Goal: Task Accomplishment & Management: Manage account settings

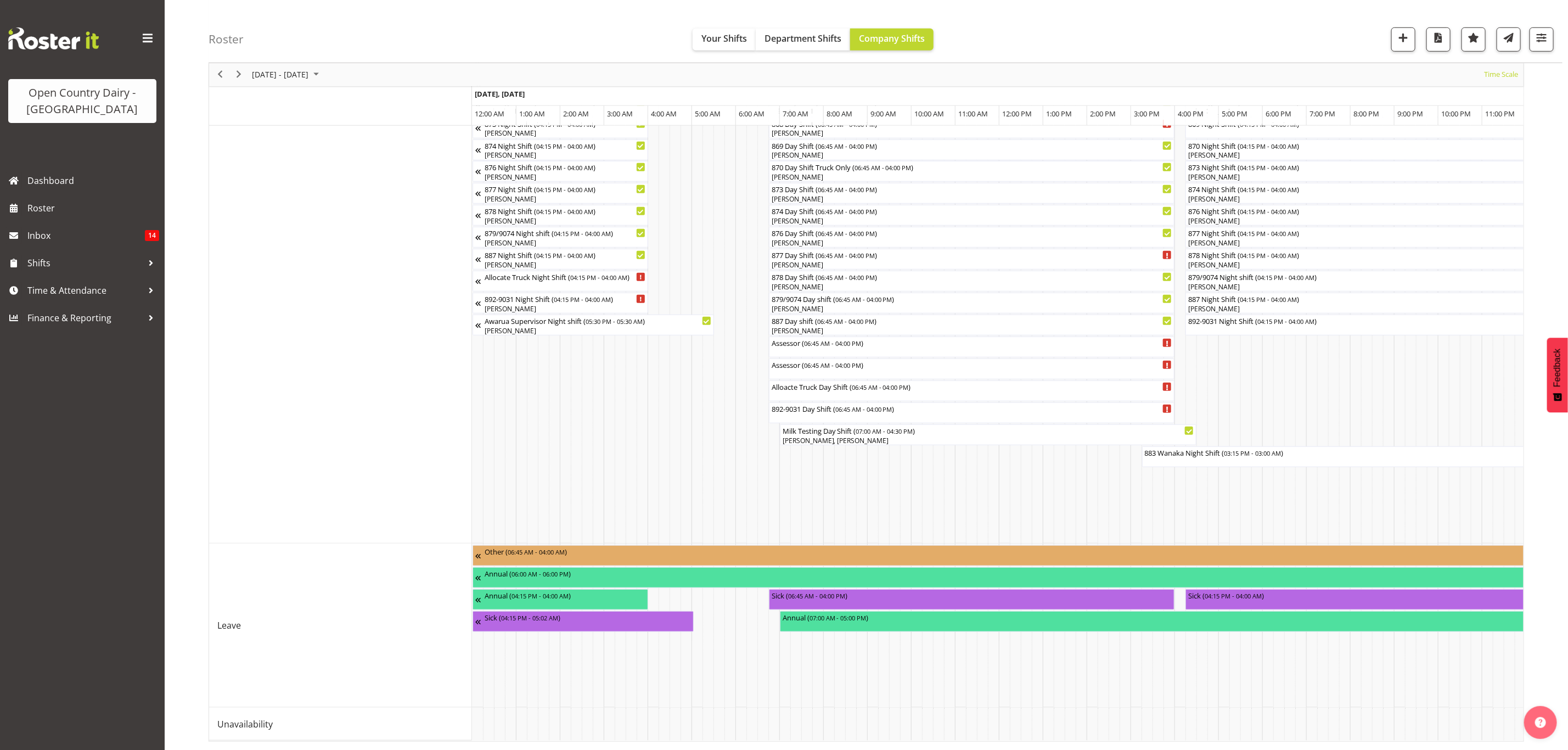
scroll to position [0, 3538]
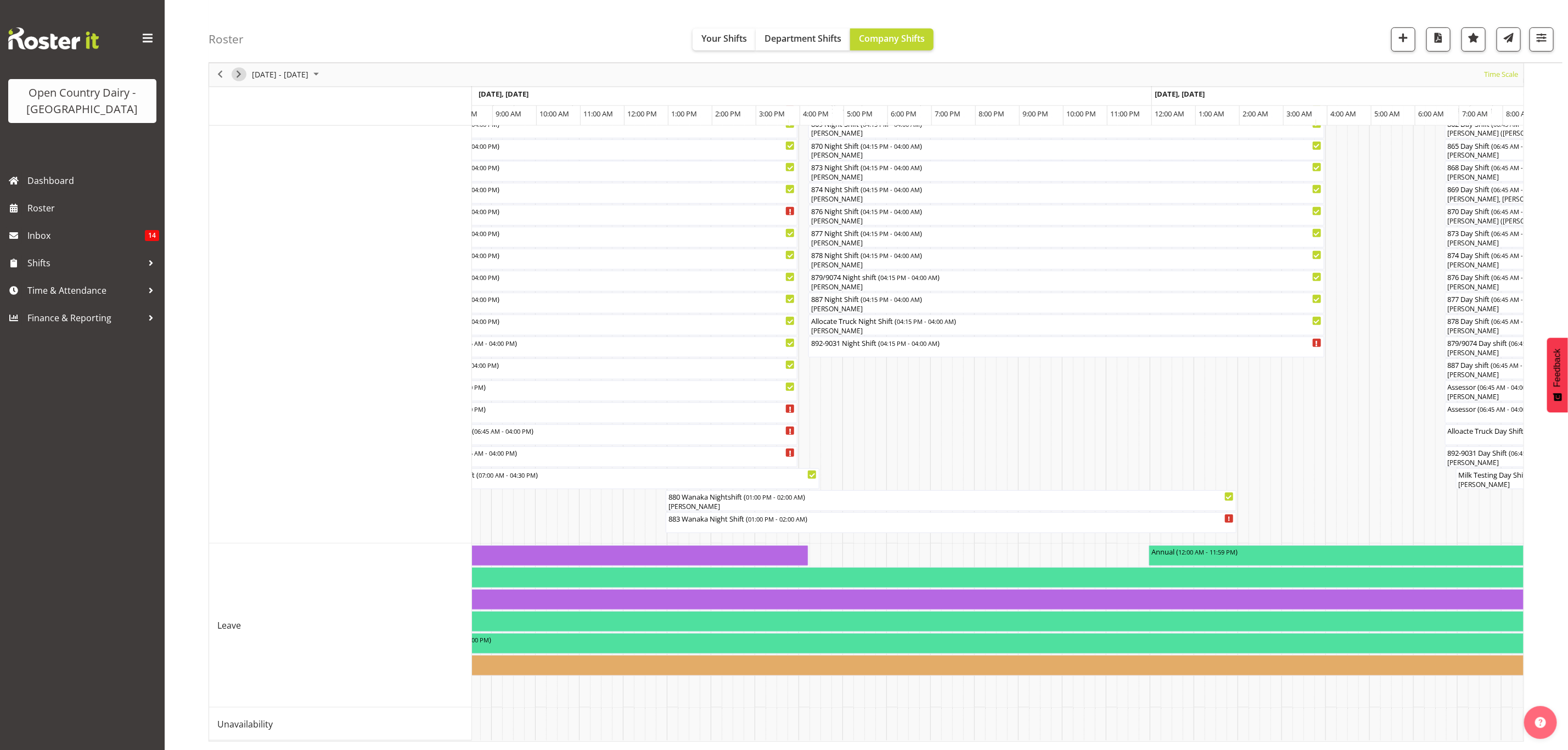
click at [237, 79] on span "Next" at bounding box center [239, 75] width 14 height 14
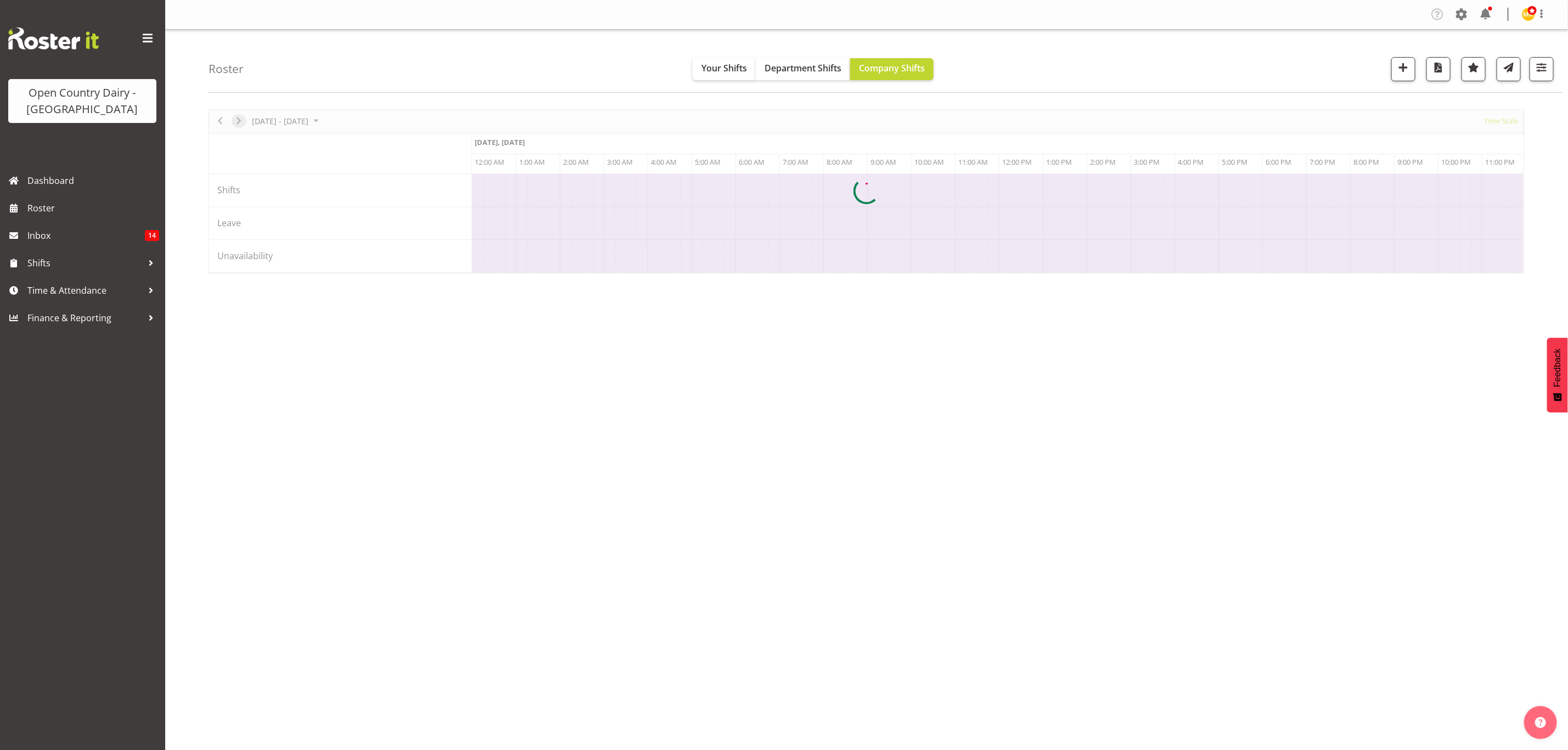
scroll to position [0, 0]
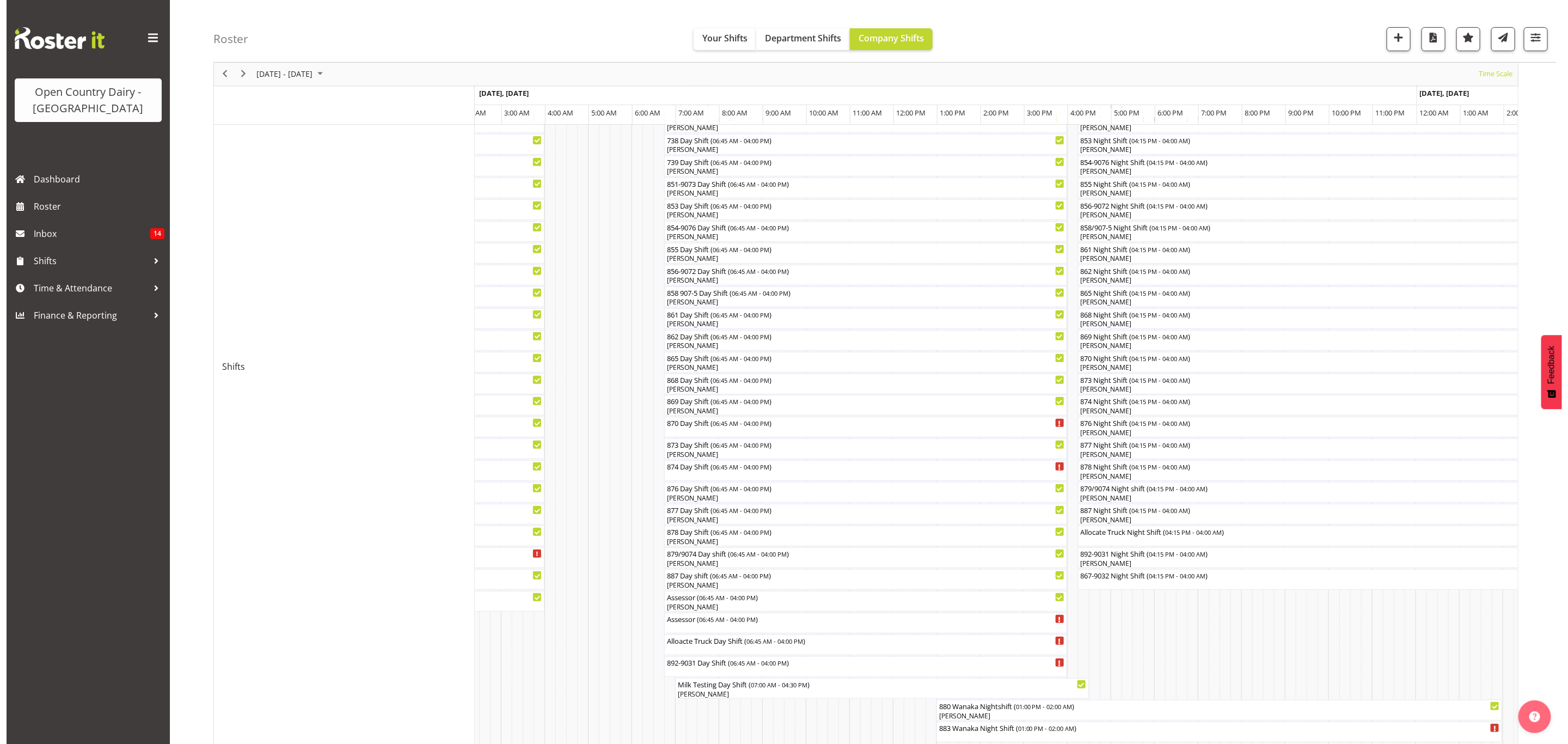
scroll to position [245, 0]
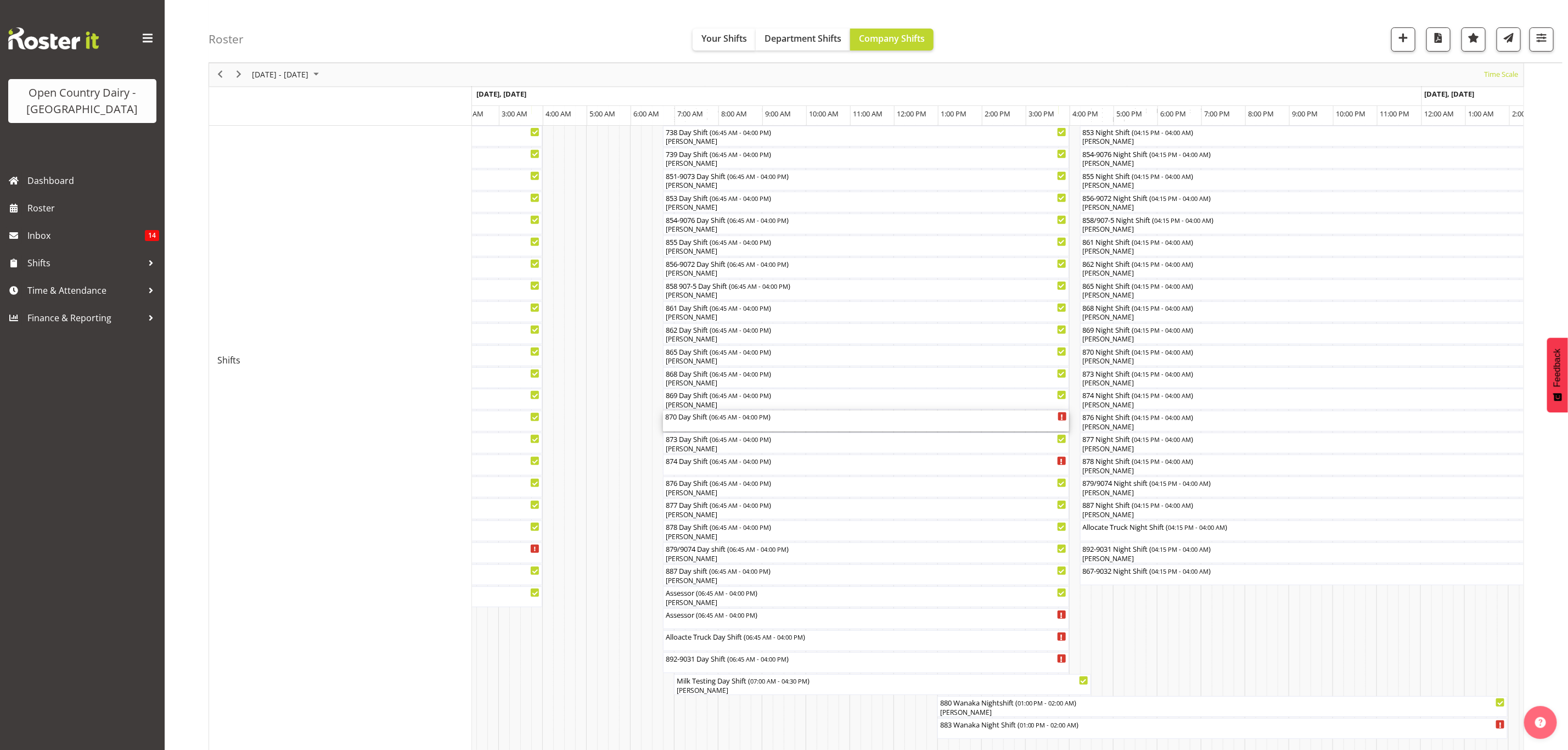
click at [674, 423] on div "870 Day Shift ( 06:45 AM - 04:00 PM )" at bounding box center [866, 420] width 402 height 20
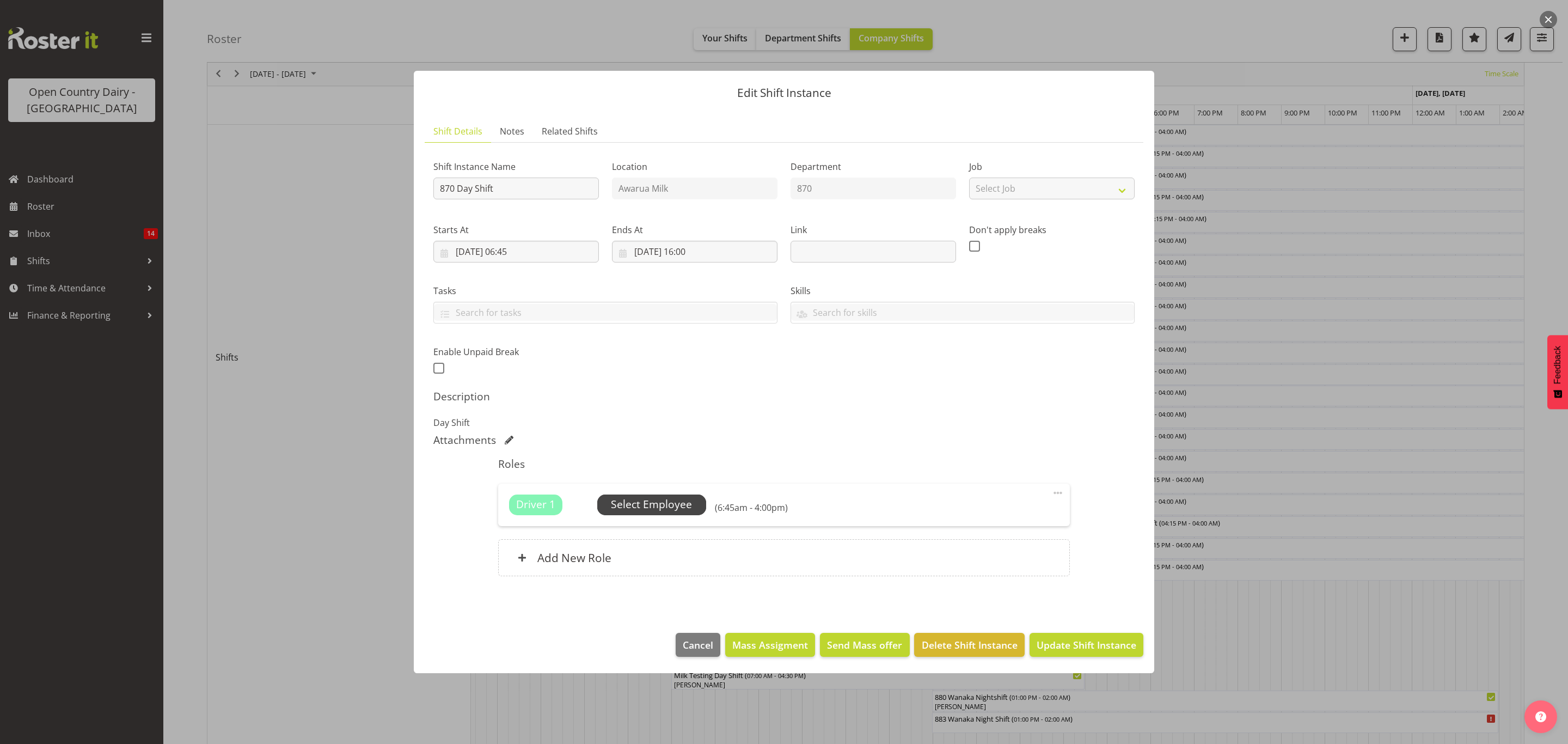
click at [630, 511] on span "Select Employee" at bounding box center [651, 505] width 81 height 15
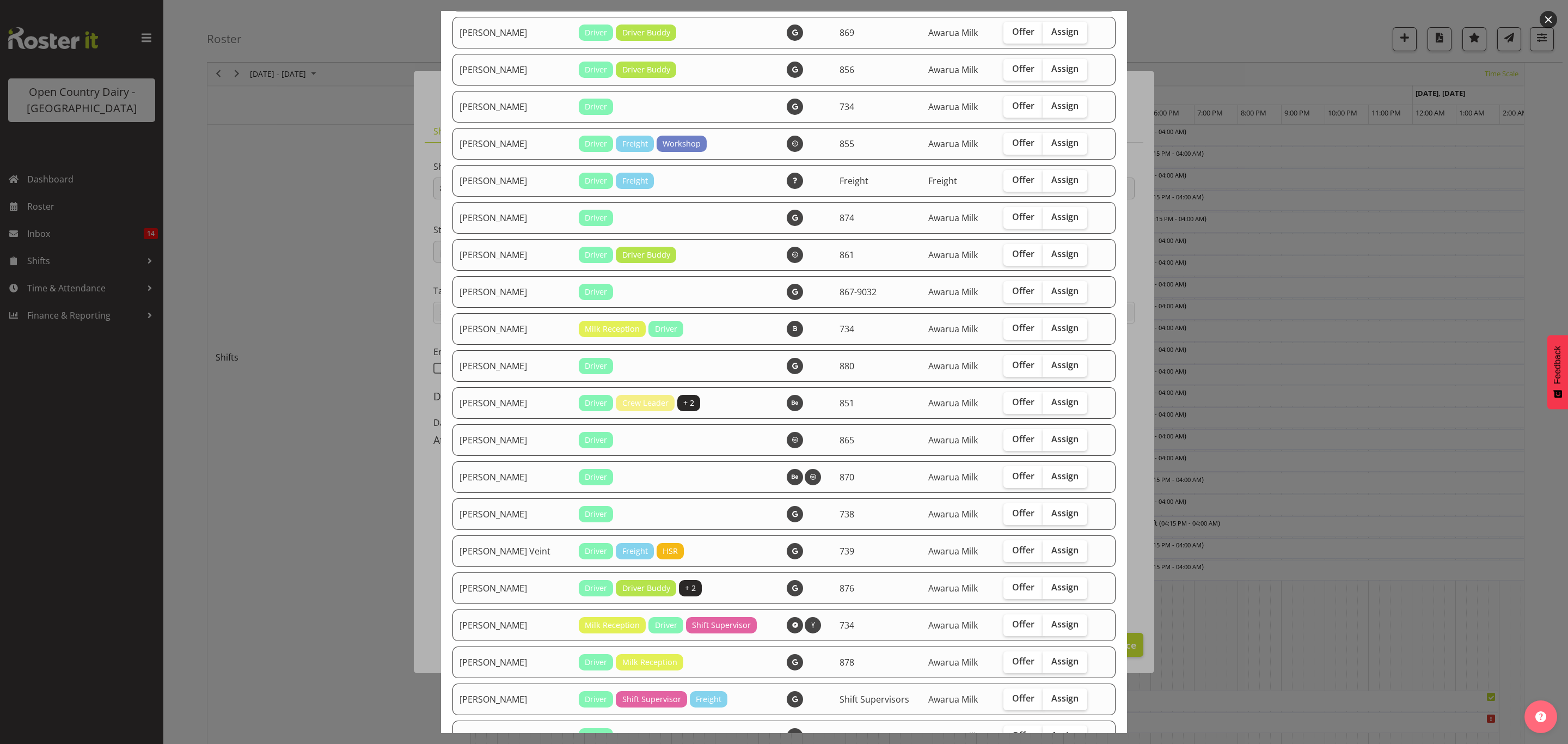
scroll to position [816, 0]
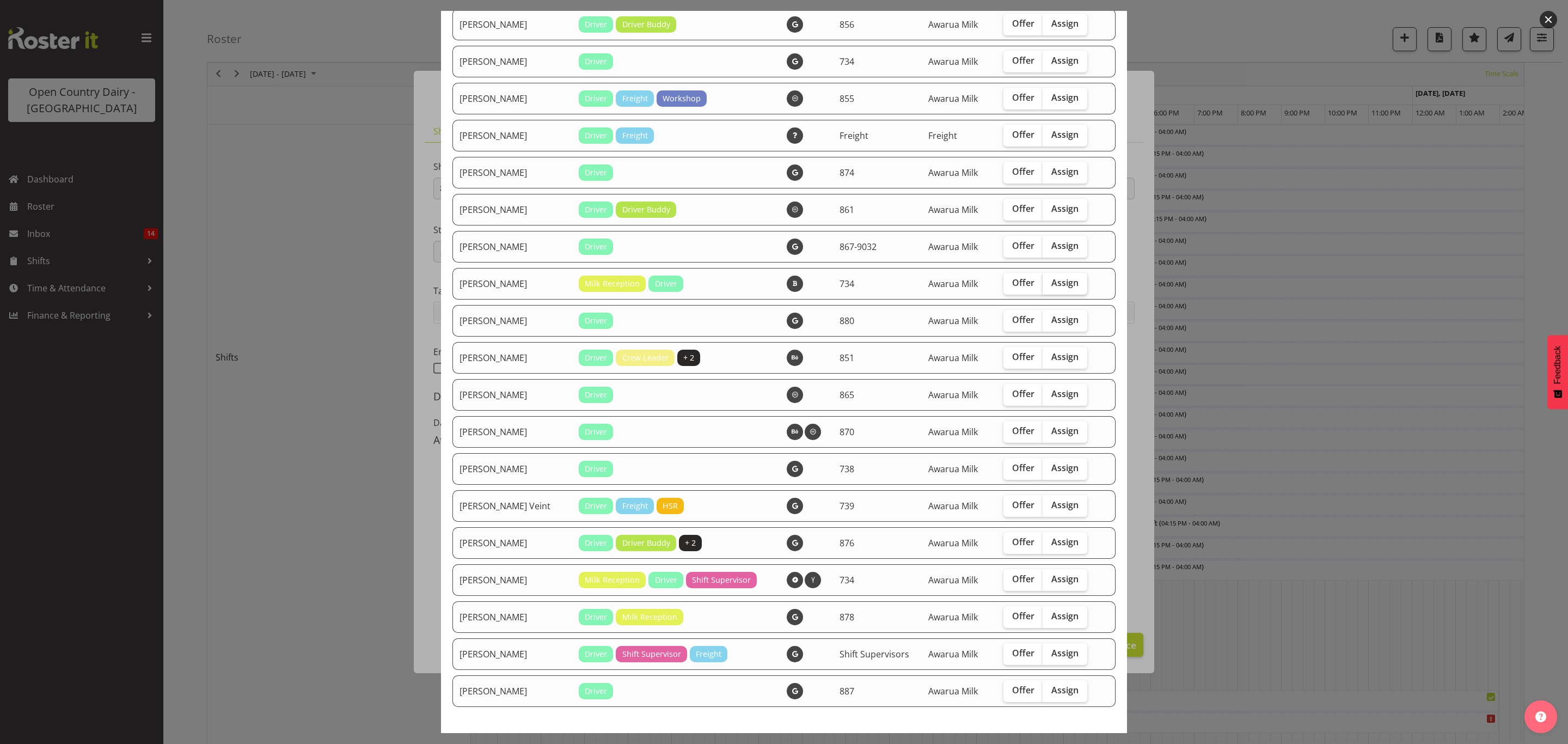
click at [1054, 281] on span "Assign" at bounding box center [1065, 282] width 27 height 11
click at [1050, 281] on input "Assign" at bounding box center [1046, 282] width 7 height 7
checkbox input "true"
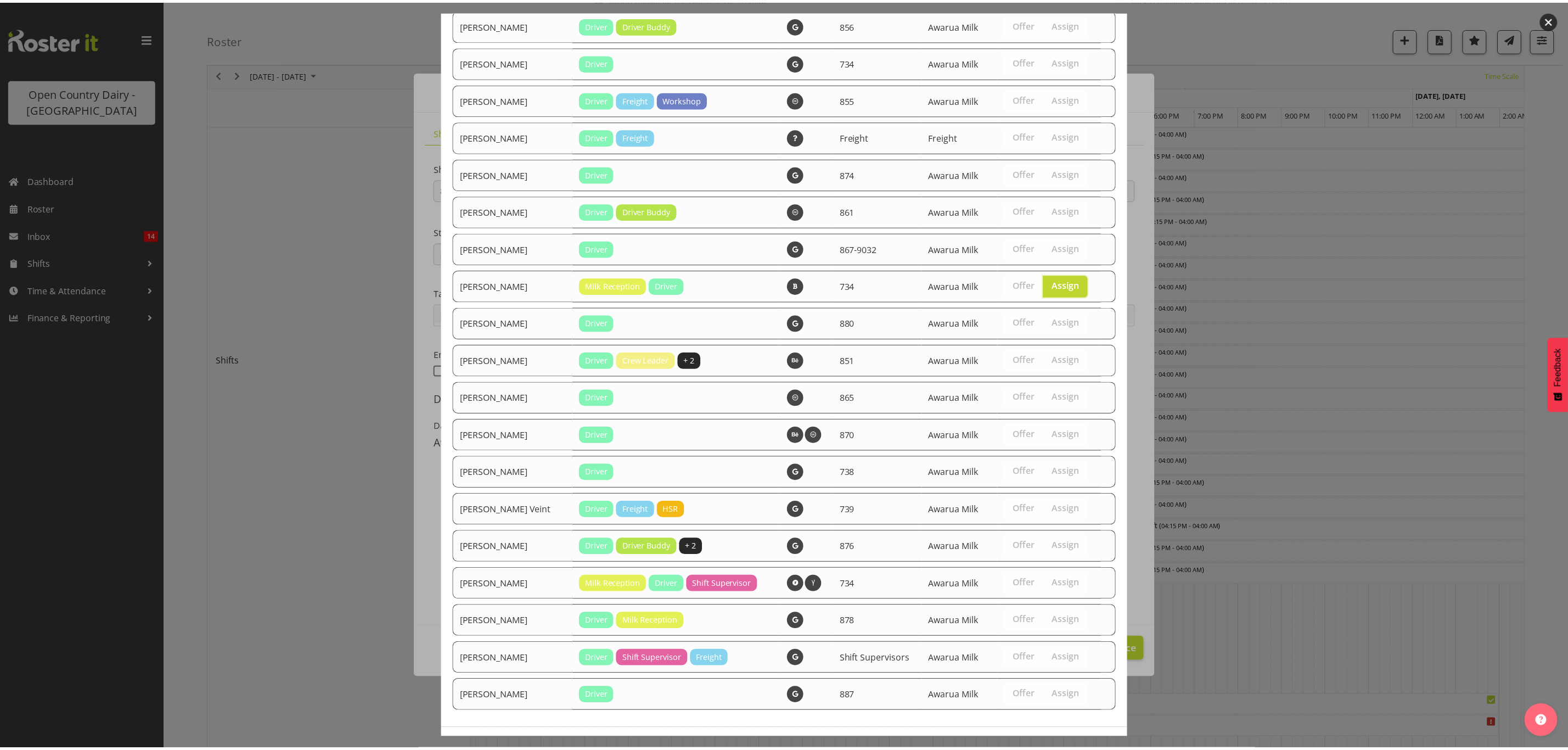
scroll to position [864, 0]
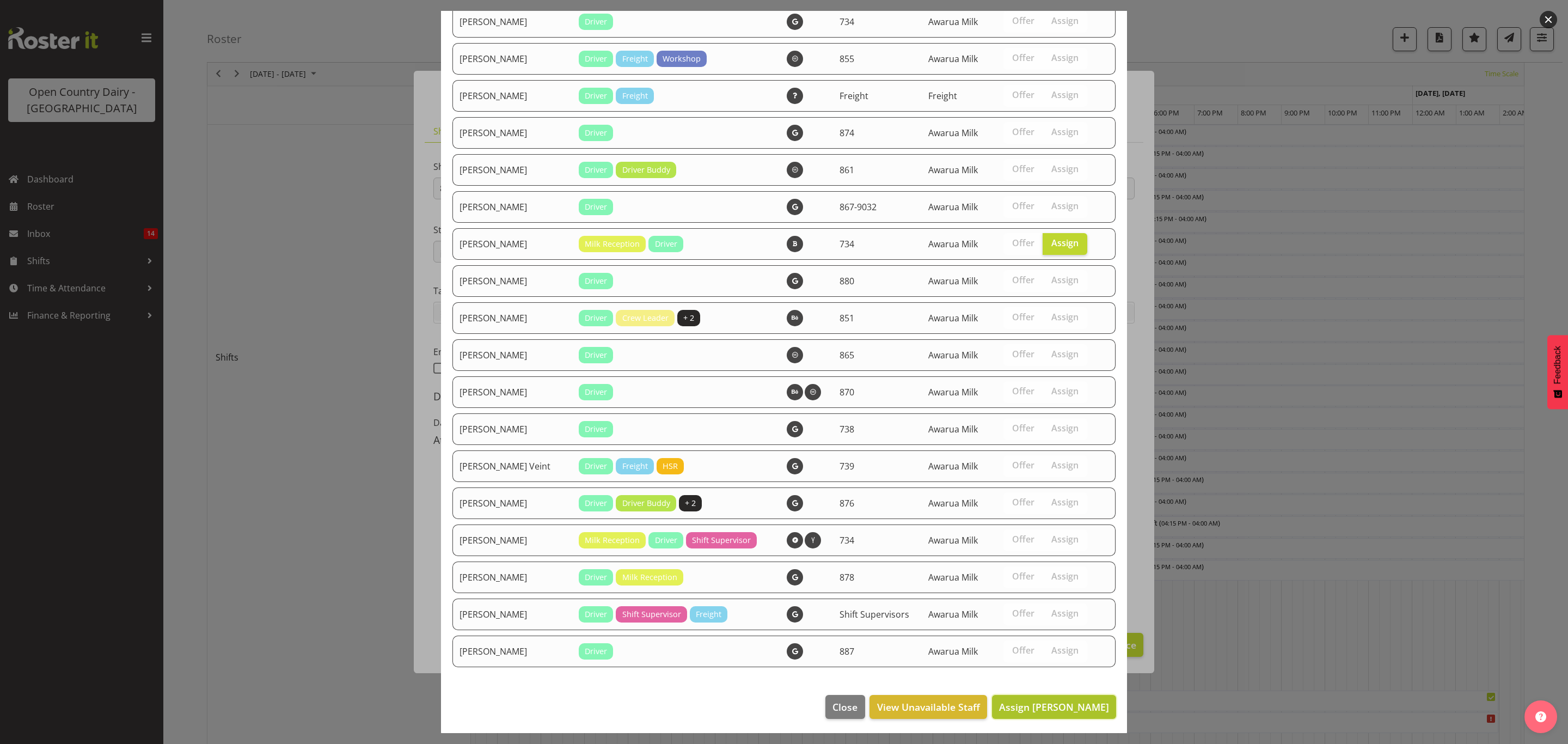
click at [1023, 703] on span "Assign [PERSON_NAME]" at bounding box center [1054, 707] width 110 height 14
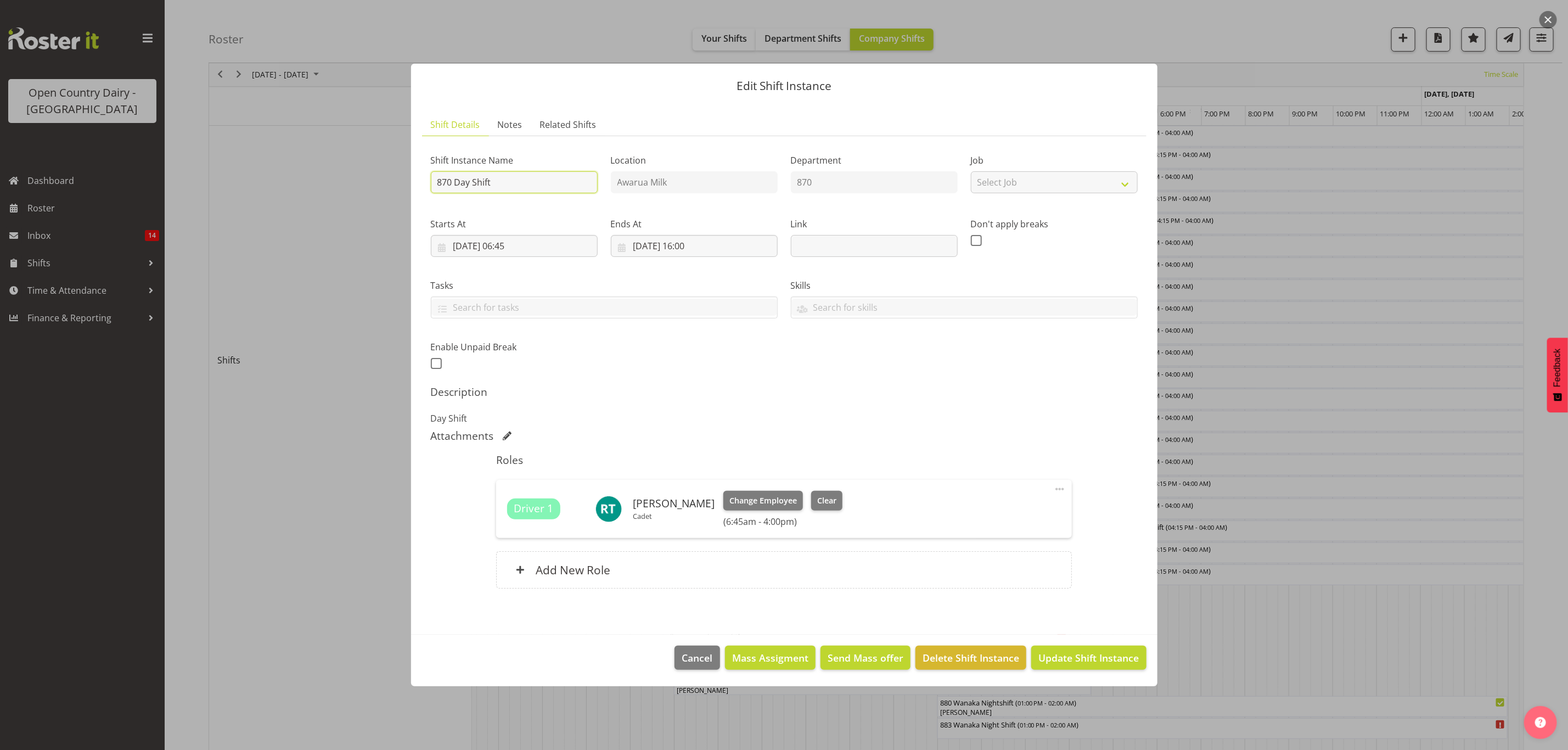
click at [496, 182] on input "870 Day Shift" at bounding box center [515, 182] width 167 height 22
click at [560, 181] on input "870 Day Shift ** truck only alld" at bounding box center [515, 182] width 167 height 22
click at [564, 182] on input "870 Day Shift ** truck only all d" at bounding box center [515, 182] width 167 height 22
type input "870 Day Shift ** truck only all day**"
click at [1067, 656] on span "Update Shift Instance" at bounding box center [1088, 658] width 100 height 15
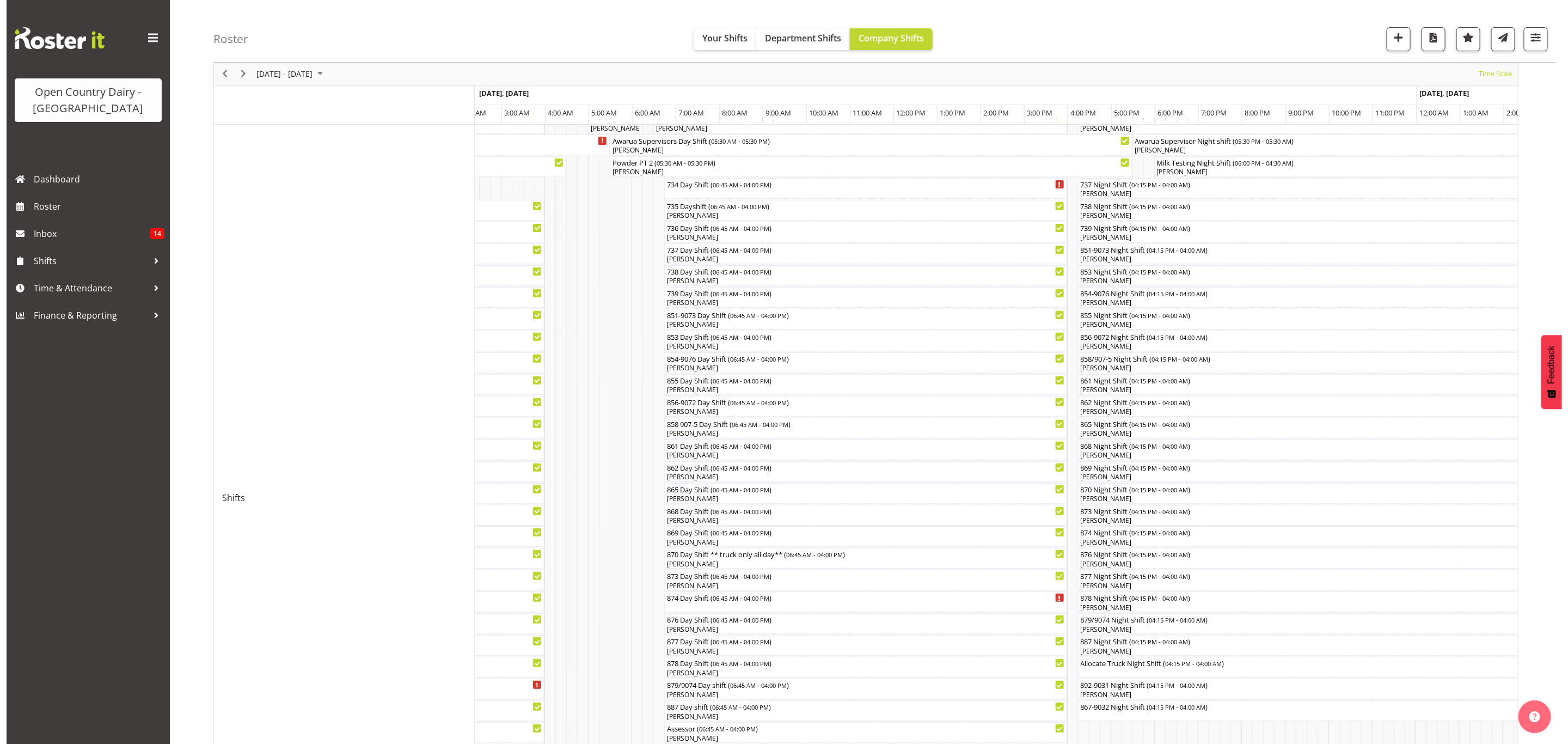
scroll to position [82, 0]
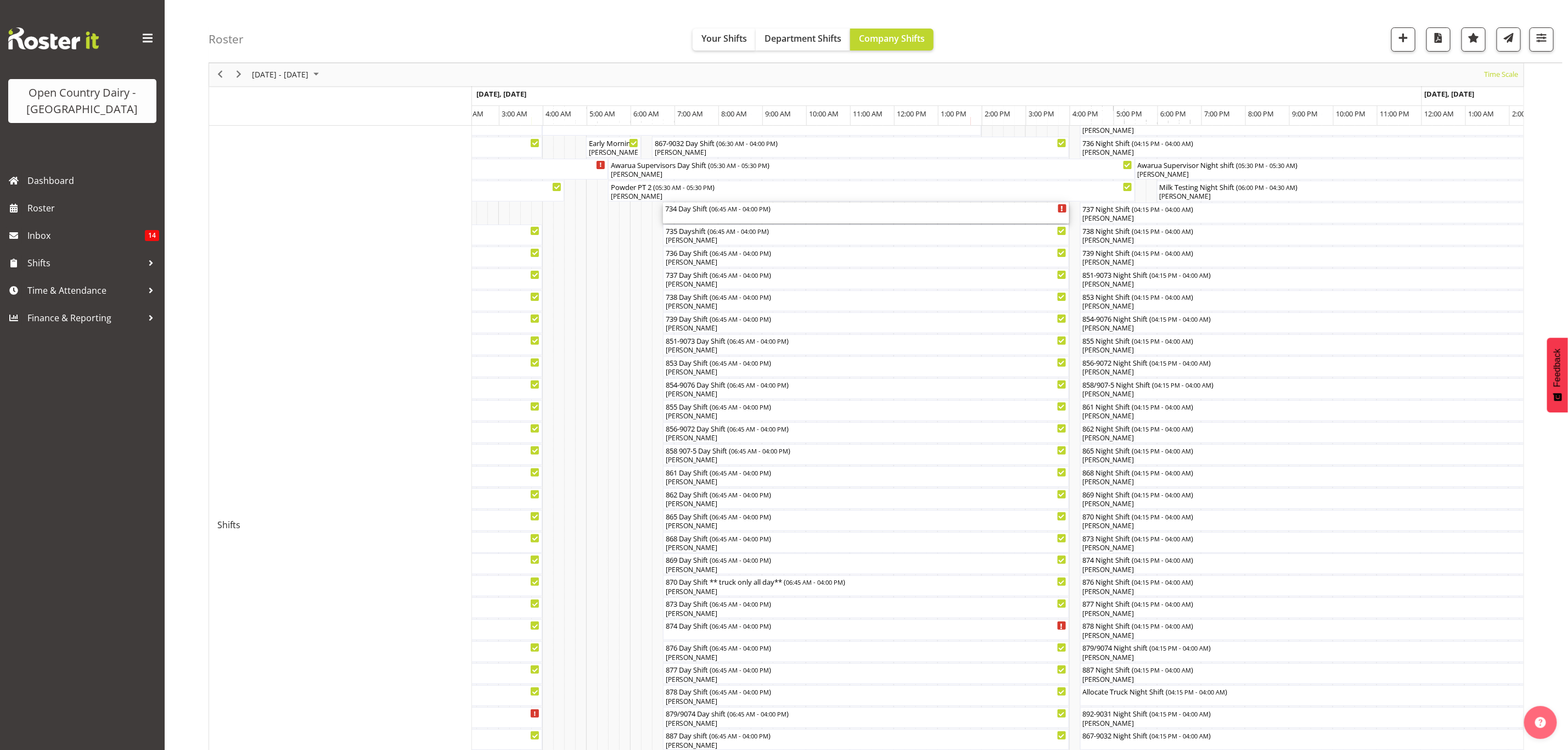
click at [694, 211] on div "734 Day Shift ( 06:45 AM - 04:00 PM )" at bounding box center [866, 207] width 402 height 11
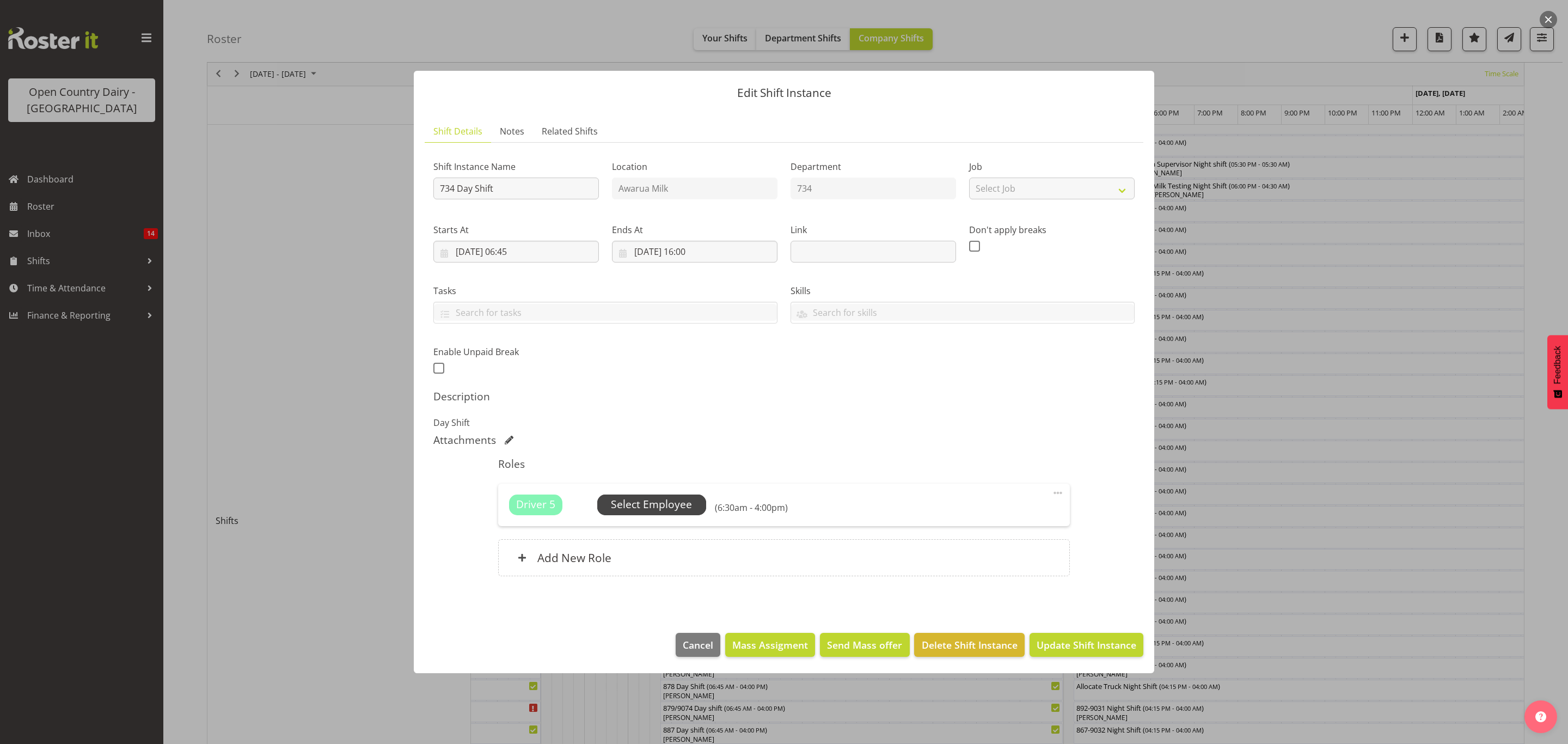
click at [647, 498] on span "Select Employee" at bounding box center [651, 505] width 81 height 15
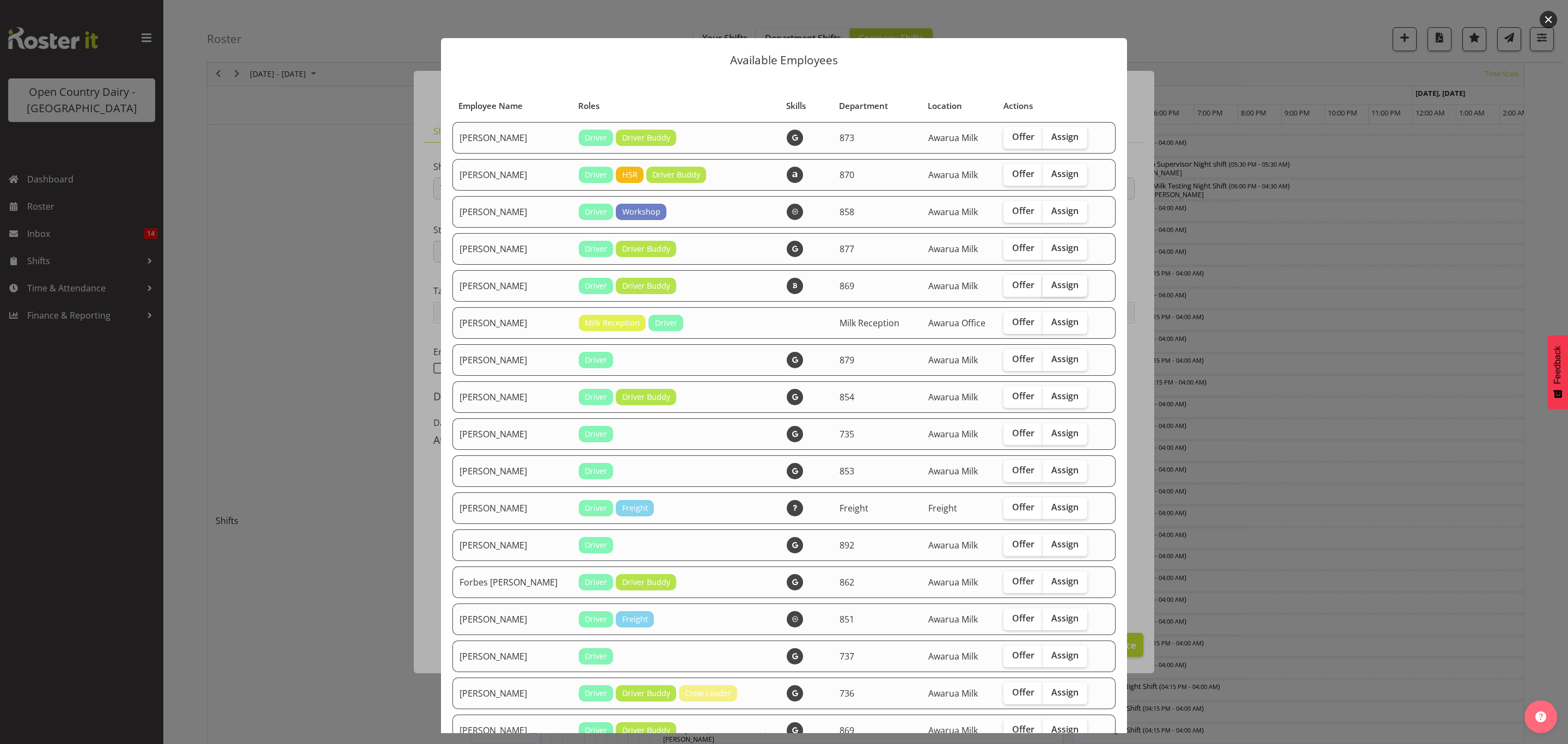
click at [1052, 281] on span "Assign" at bounding box center [1065, 284] width 27 height 11
click at [1045, 282] on input "Assign" at bounding box center [1046, 285] width 7 height 7
checkbox input "true"
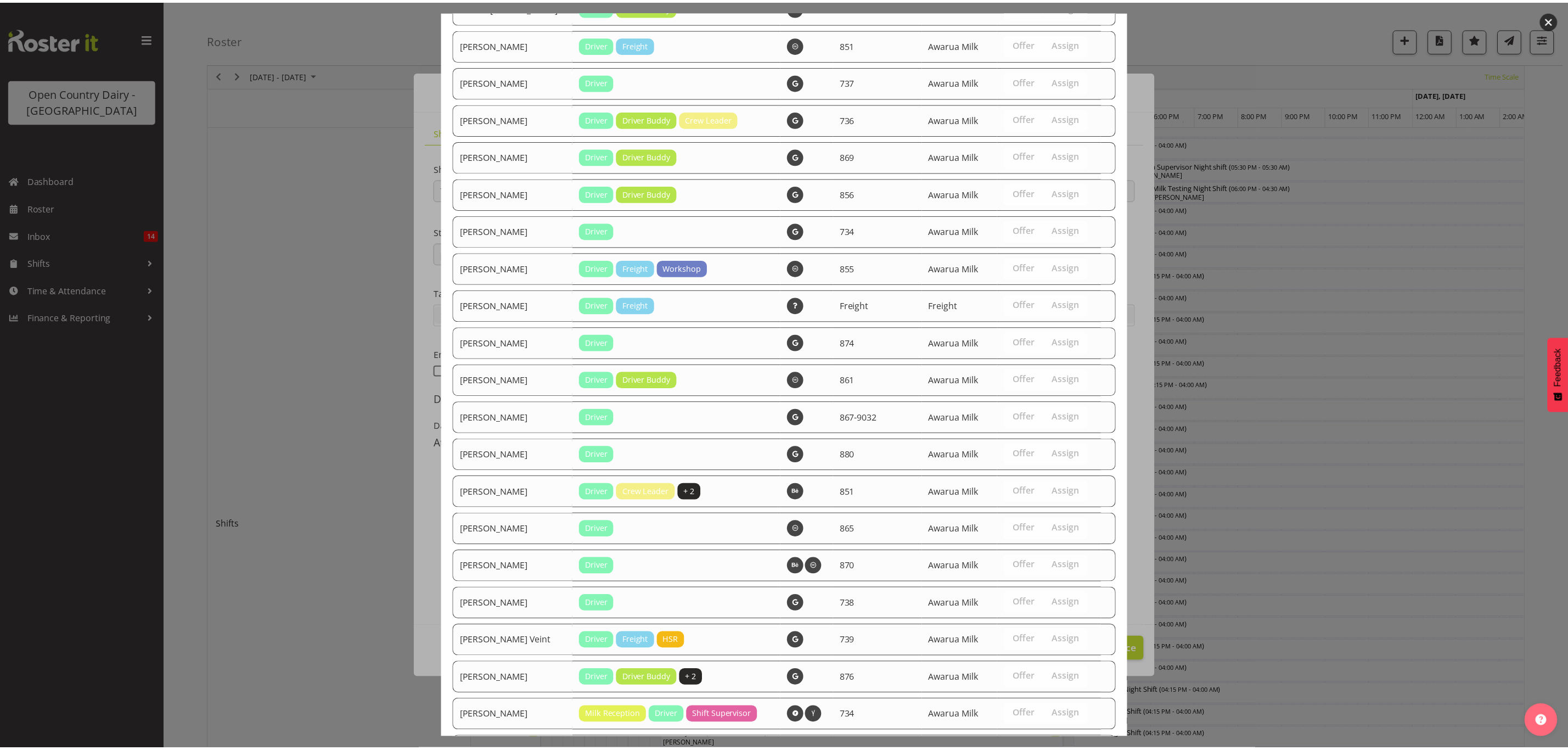
scroll to position [752, 0]
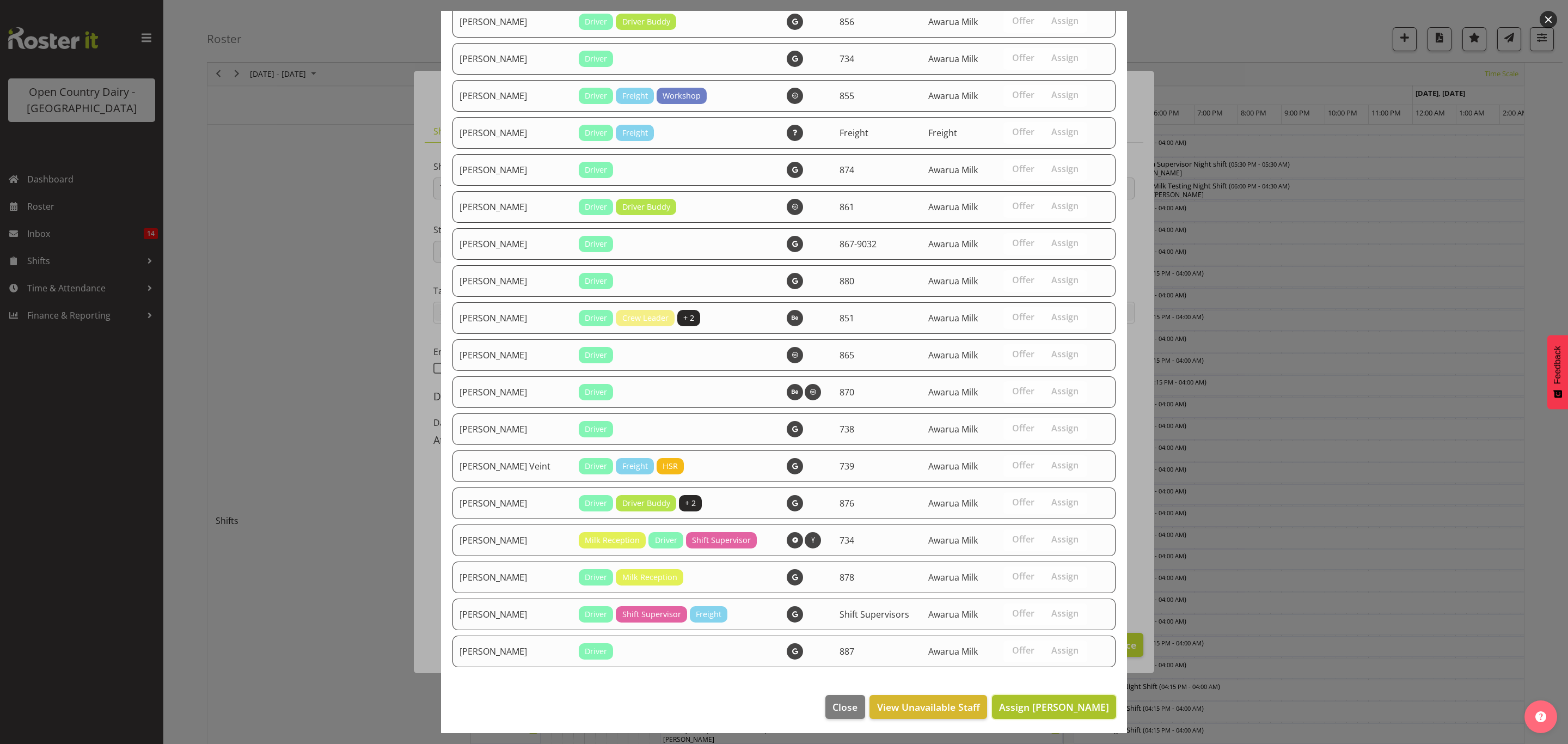
click at [1027, 701] on span "Assign [PERSON_NAME]" at bounding box center [1054, 707] width 110 height 14
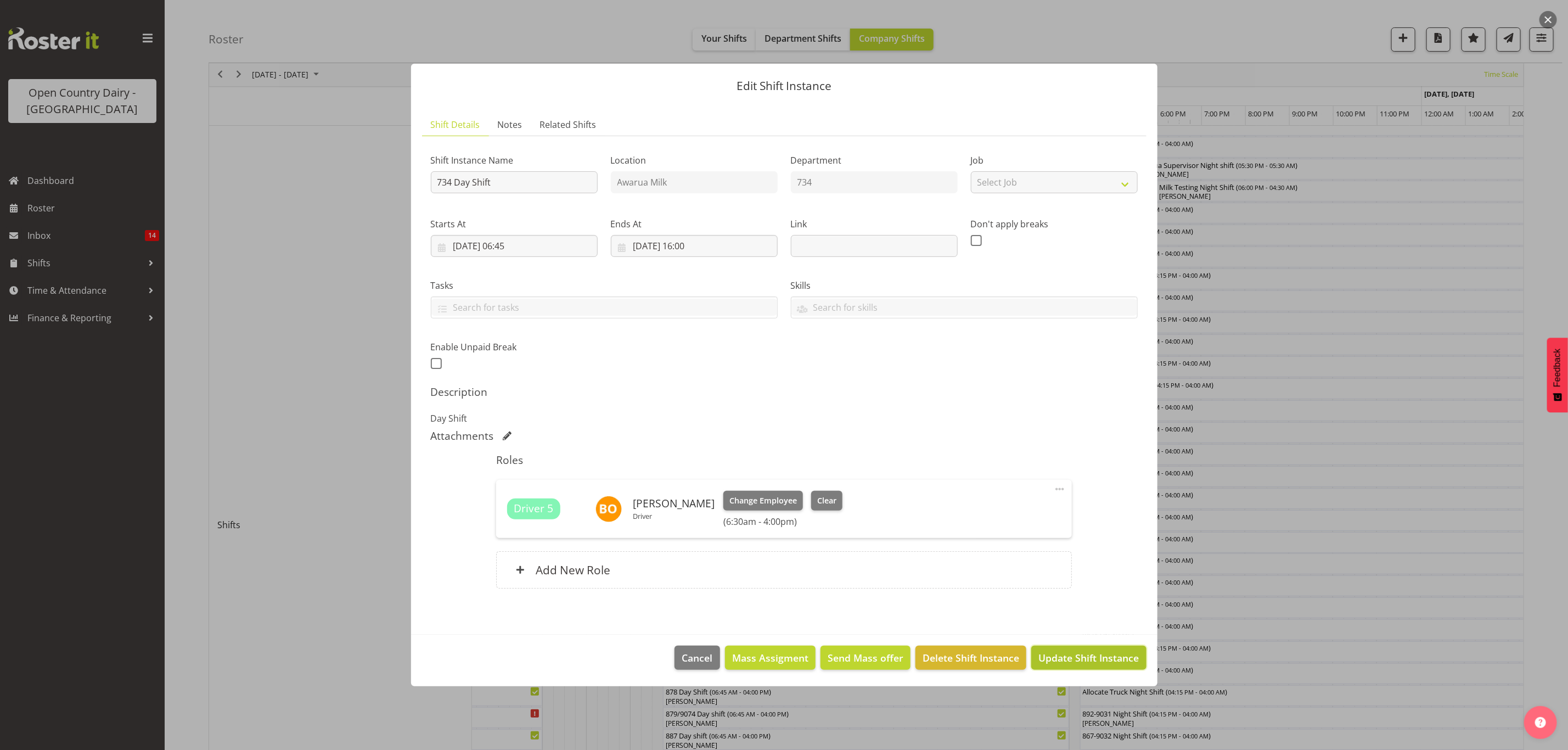
click at [1123, 655] on span "Update Shift Instance" at bounding box center [1088, 658] width 100 height 15
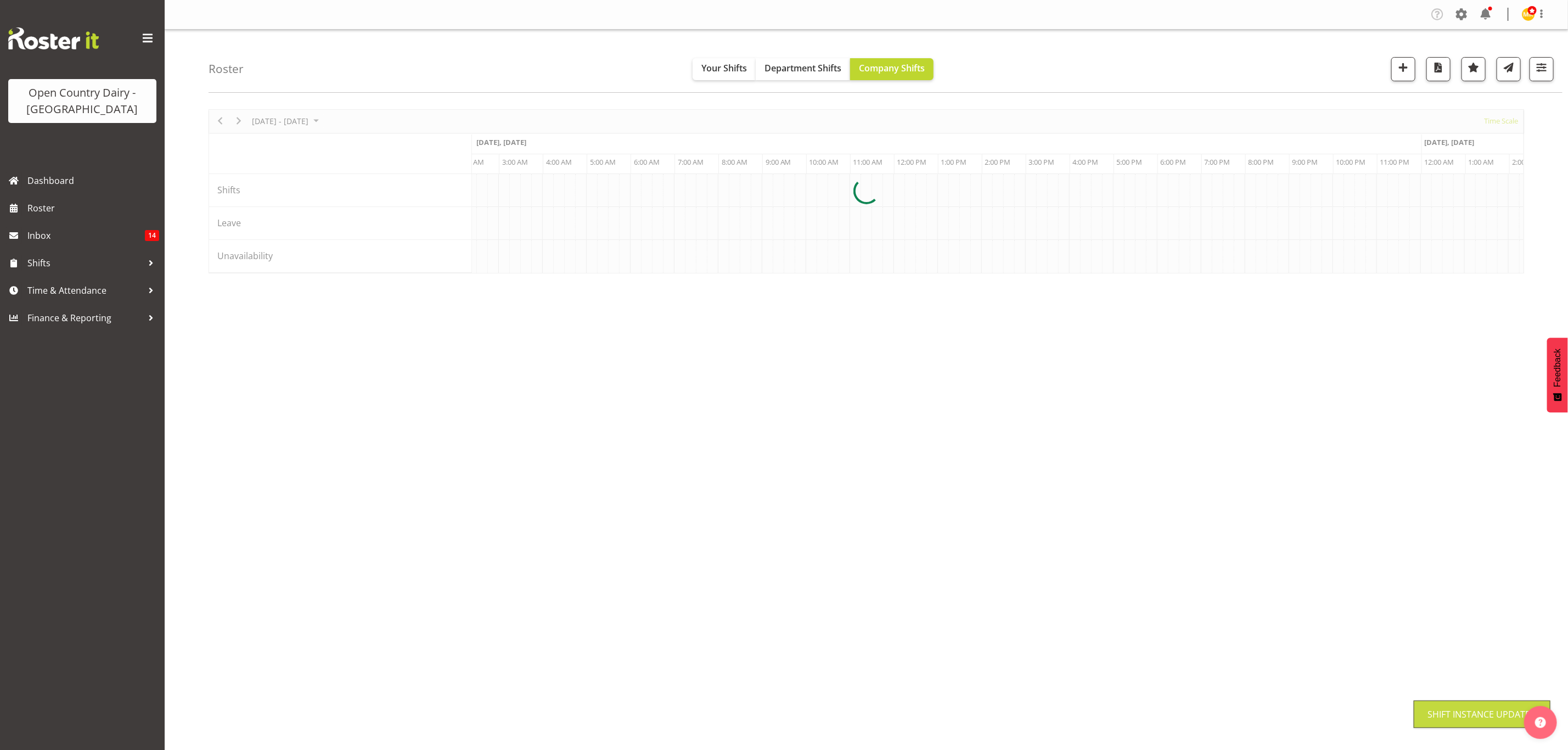
scroll to position [0, 0]
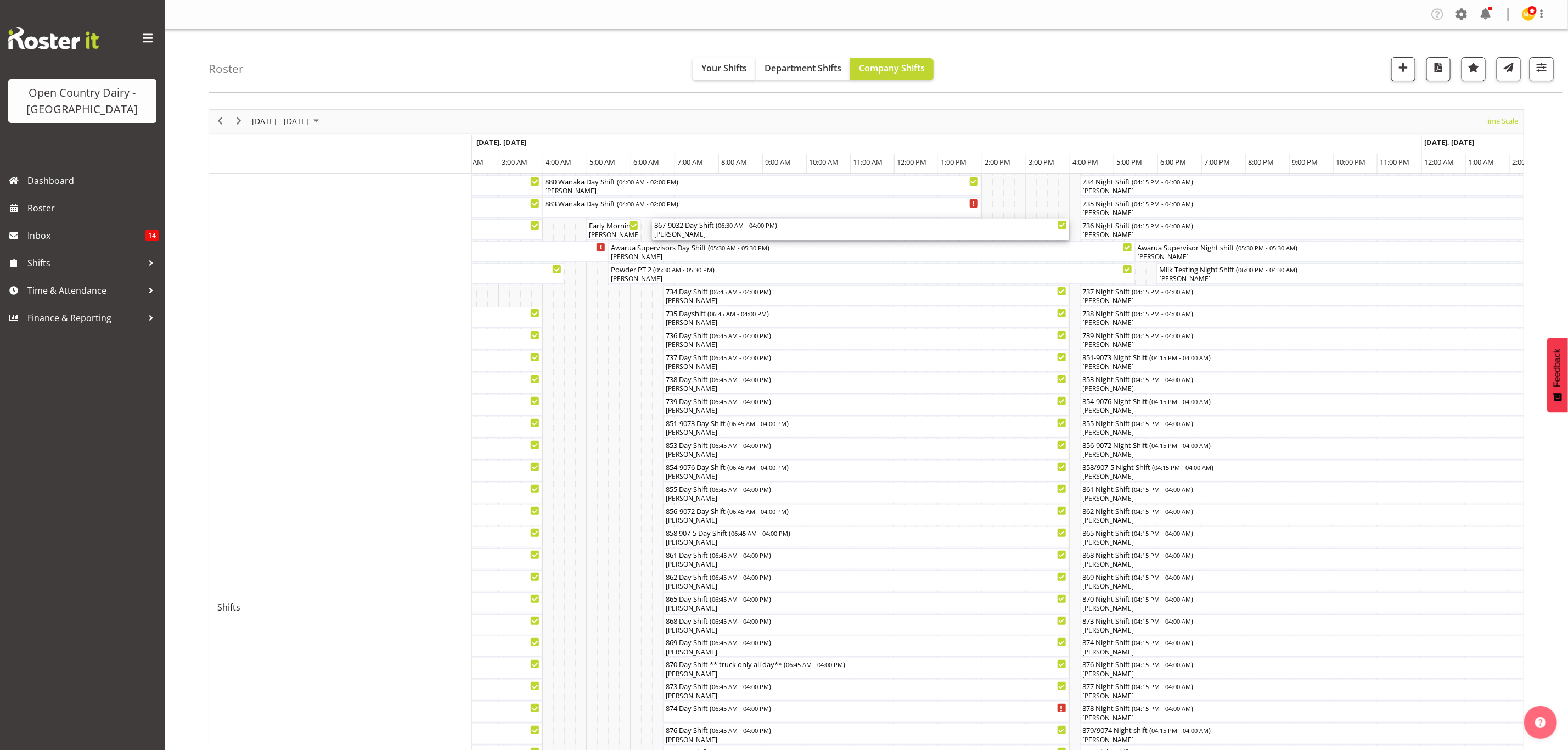
click at [682, 230] on div "867-9032 Day Shift ( 06:30 AM - 04:00 PM ) [PERSON_NAME]" at bounding box center [861, 229] width 412 height 20
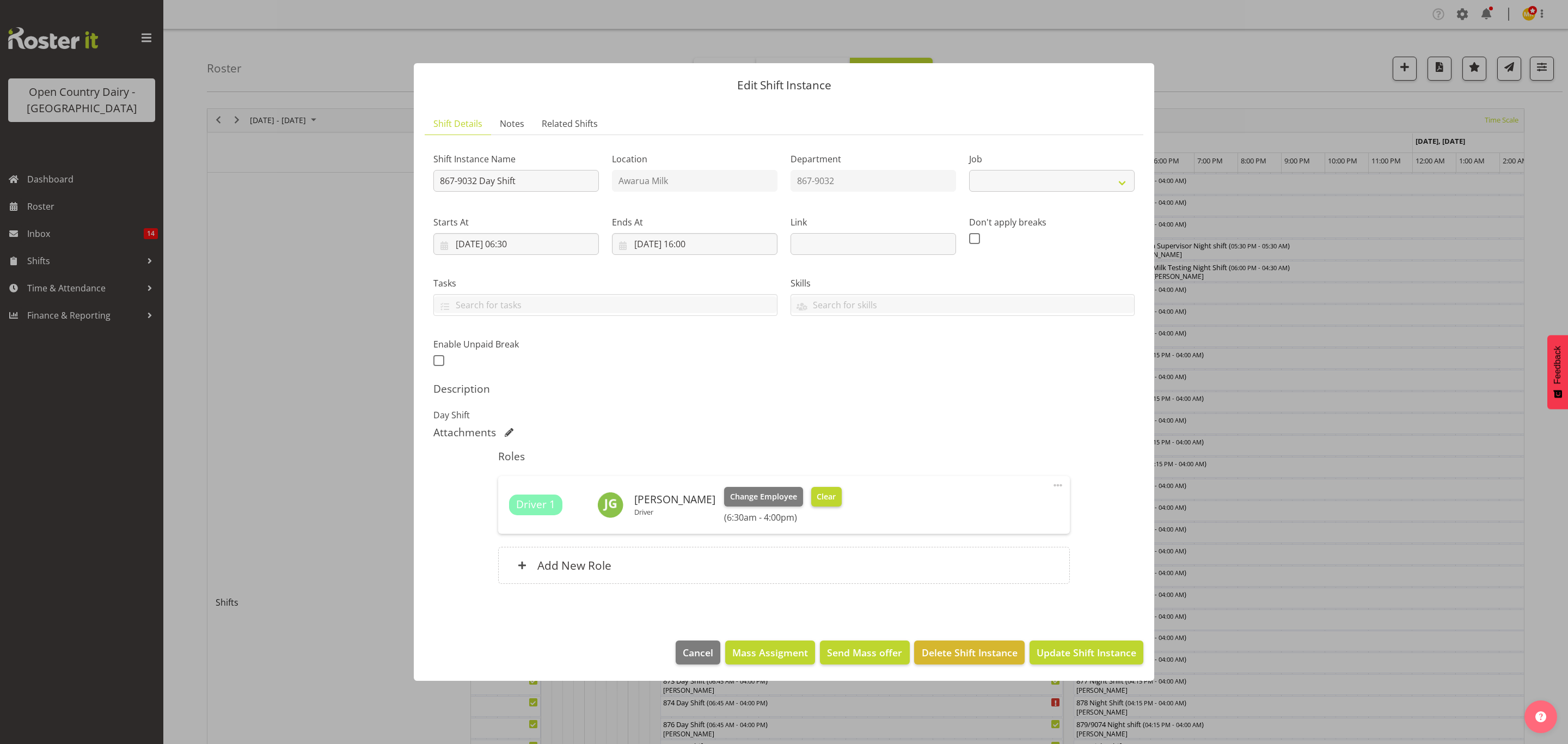
select select "10670"
click at [817, 497] on span "Clear" at bounding box center [826, 496] width 19 height 12
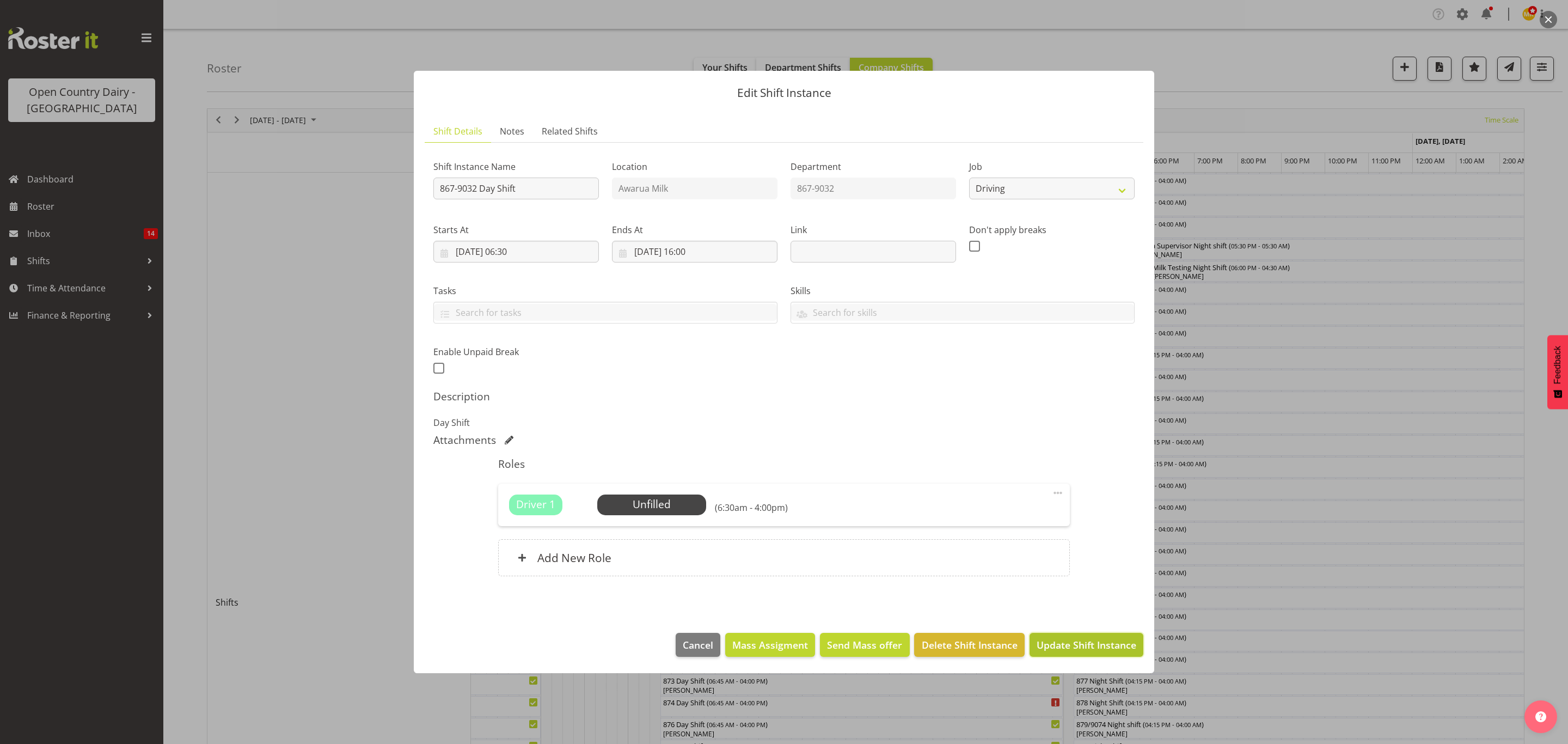
click at [1075, 641] on span "Update Shift Instance" at bounding box center [1086, 645] width 99 height 14
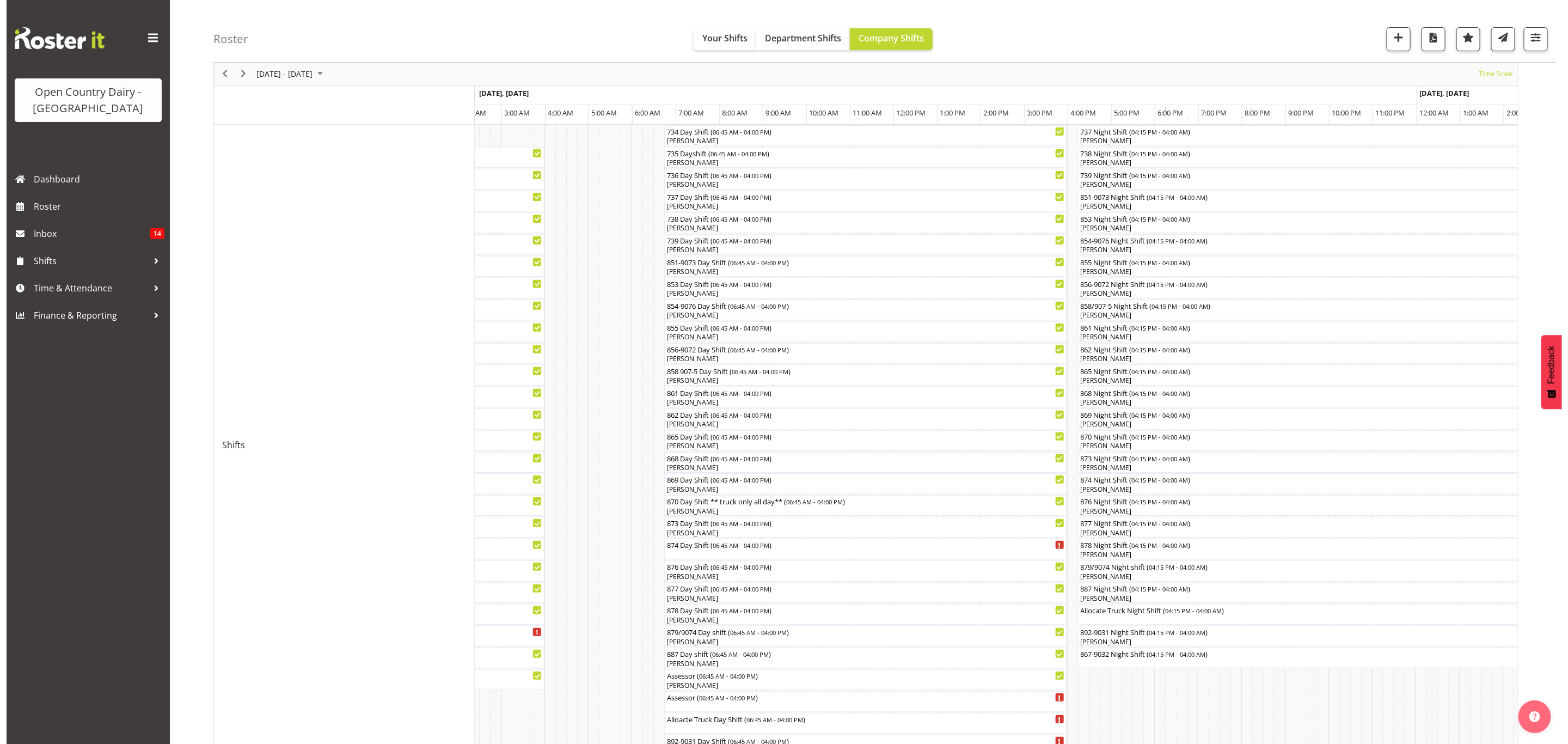
scroll to position [163, 0]
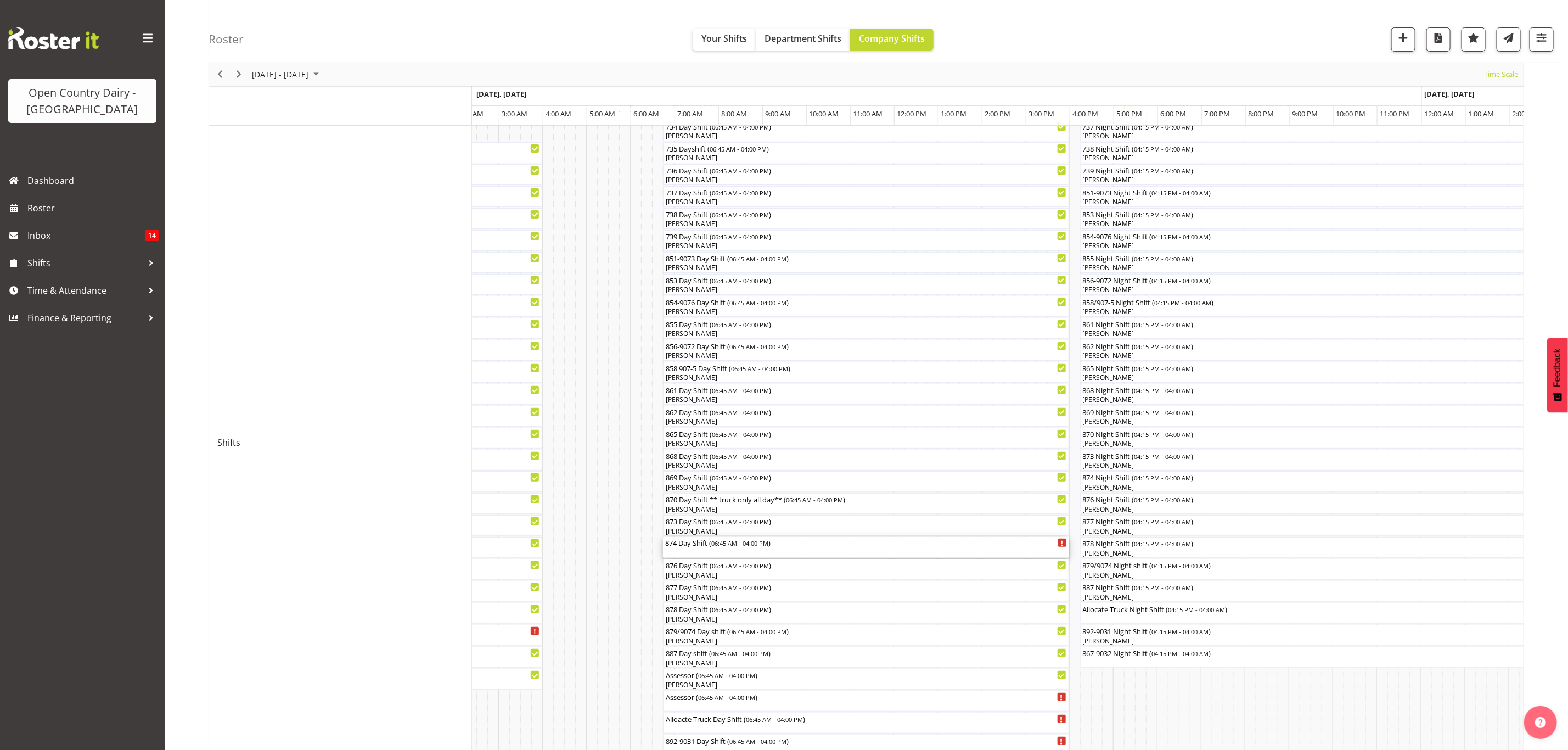
click at [692, 545] on div "874 Day Shift ( 06:45 AM - 04:00 PM )" at bounding box center [866, 542] width 402 height 11
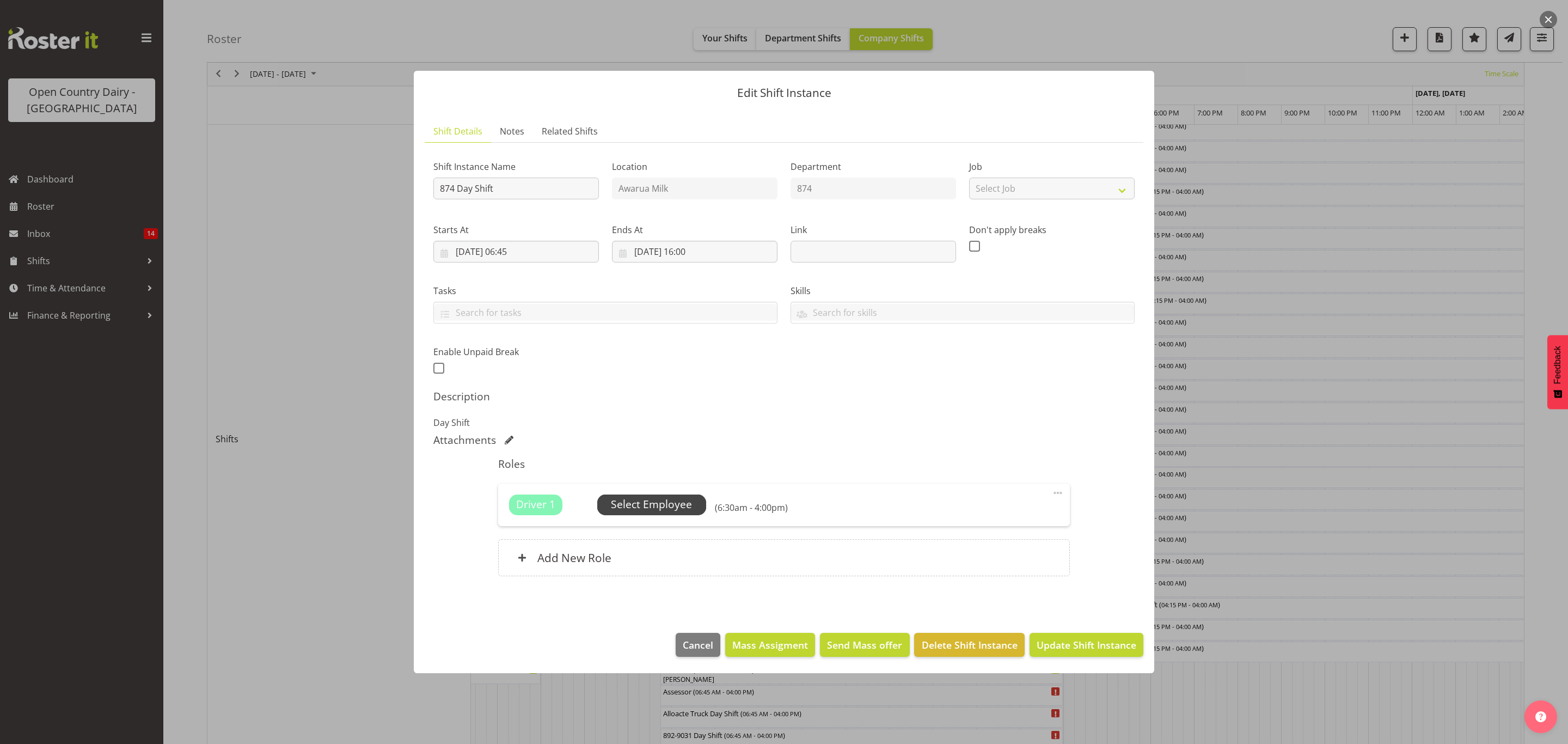
click at [678, 504] on span "Select Employee" at bounding box center [651, 505] width 81 height 15
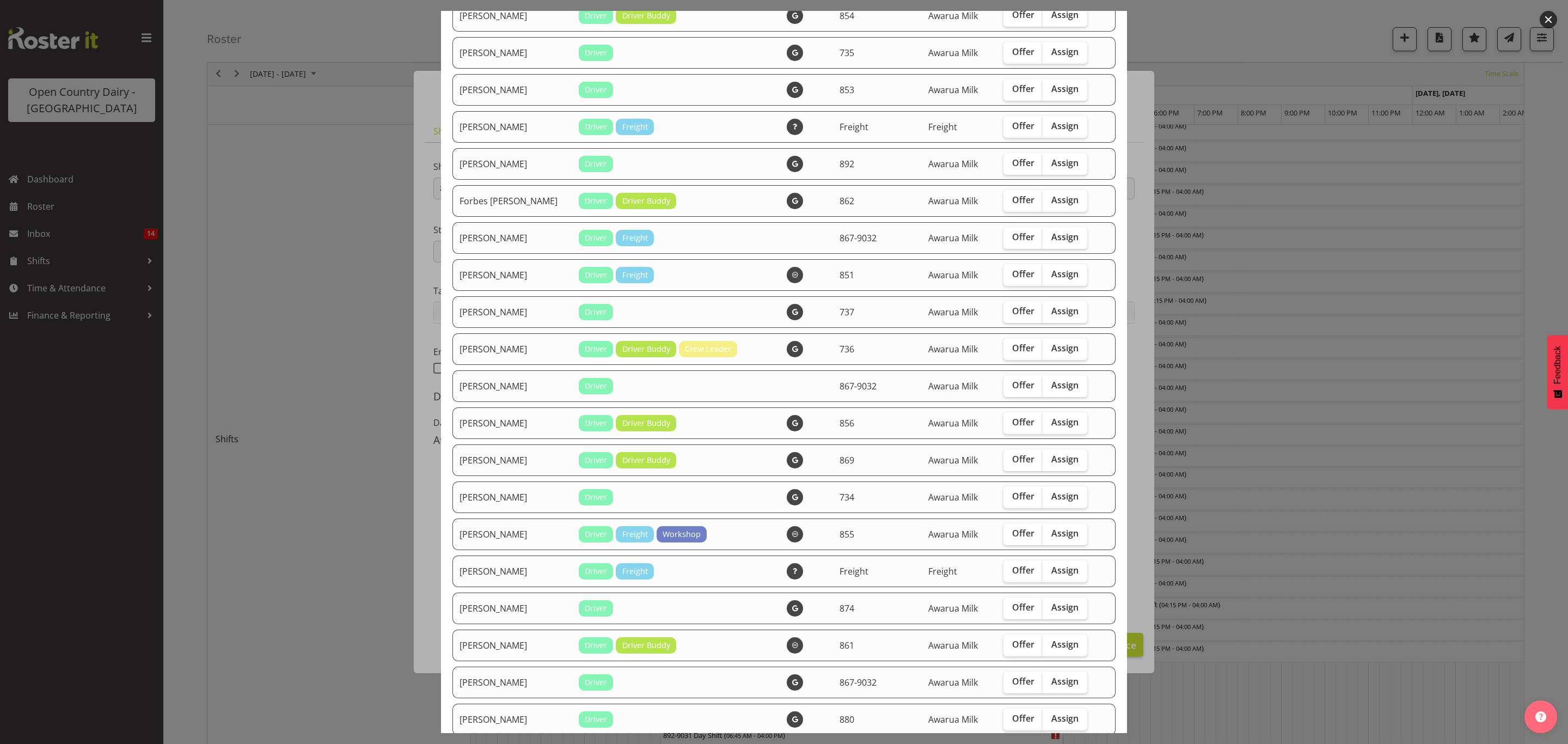
scroll to position [408, 0]
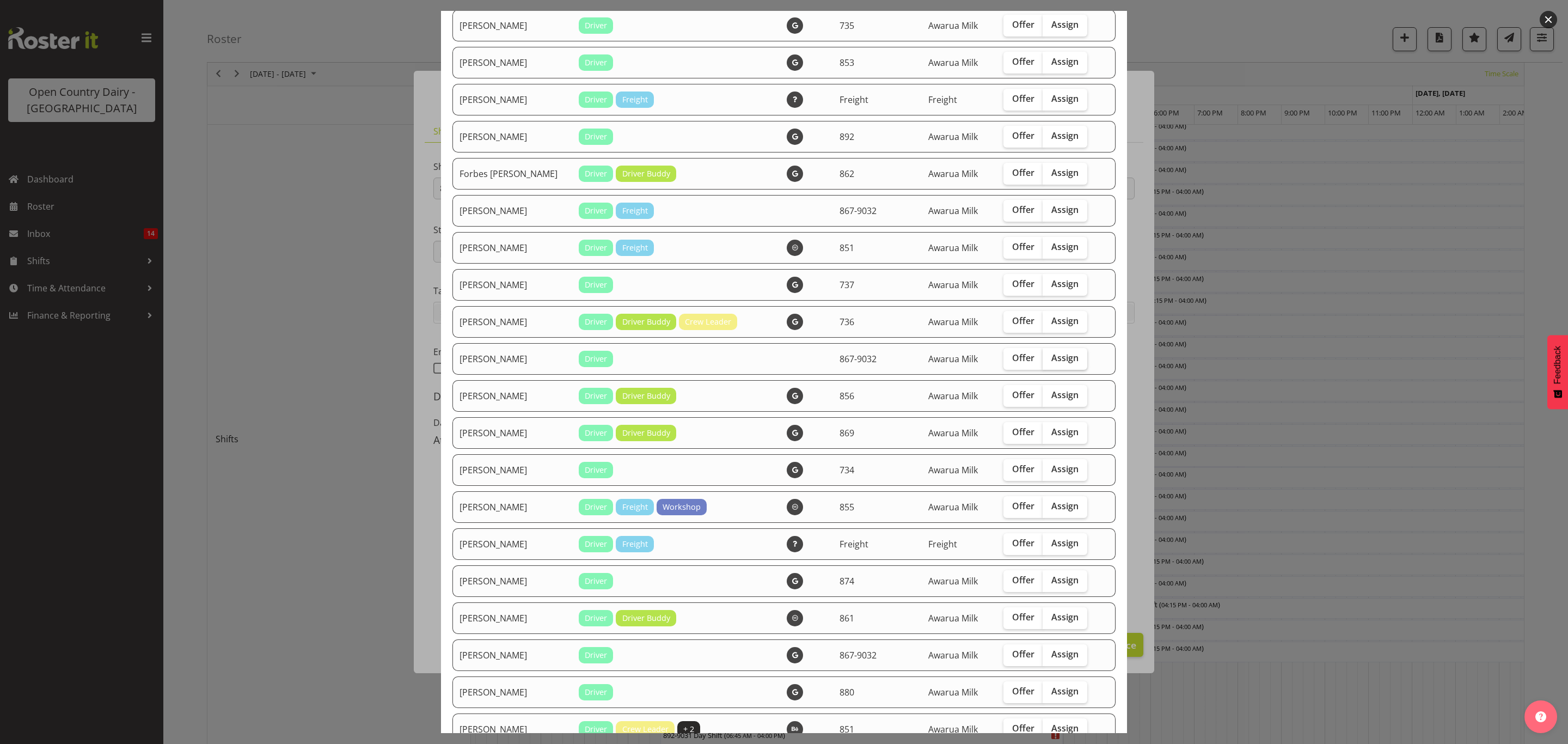
click at [1052, 361] on span "Assign" at bounding box center [1065, 357] width 27 height 11
click at [1049, 361] on input "Assign" at bounding box center [1046, 357] width 7 height 7
checkbox input "true"
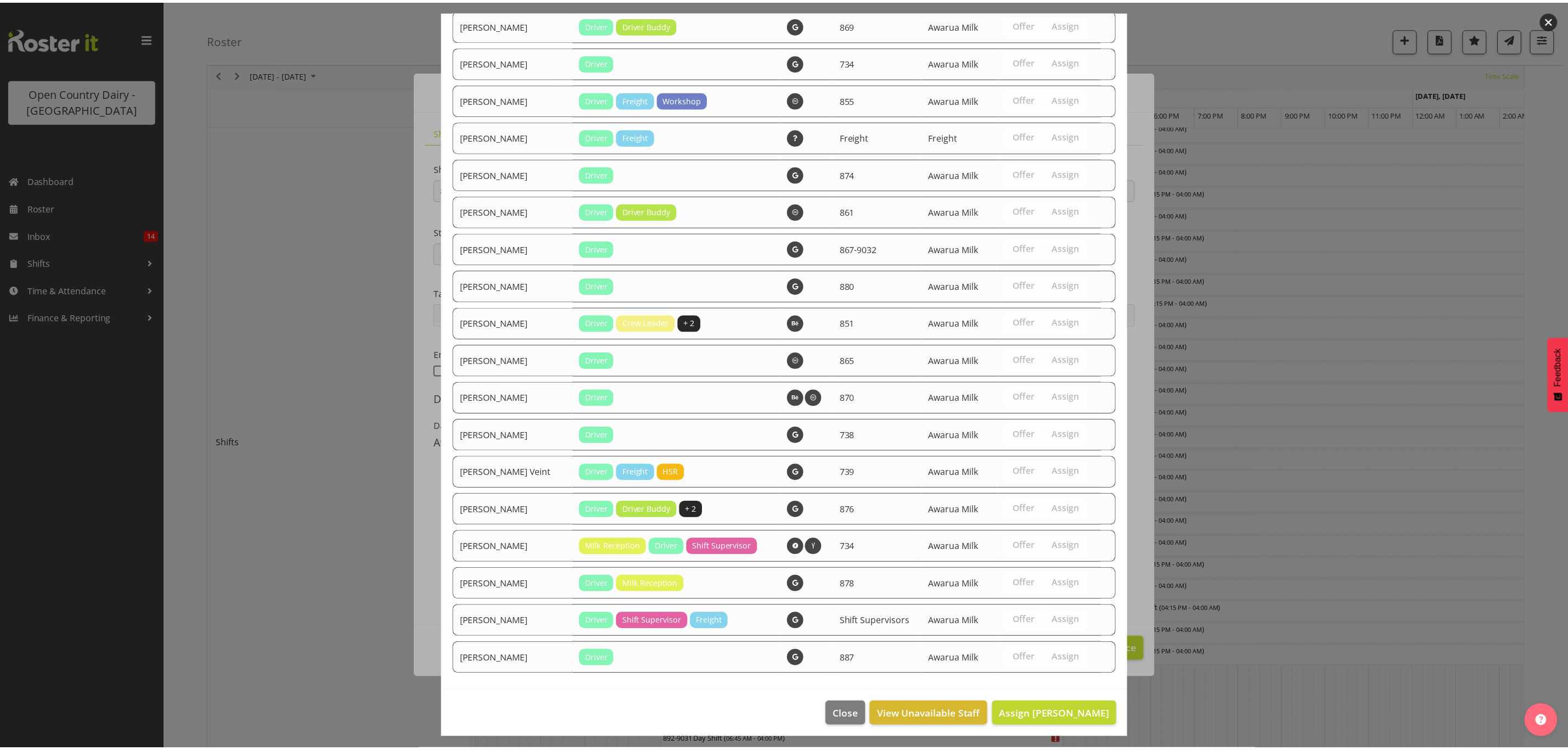
scroll to position [827, 0]
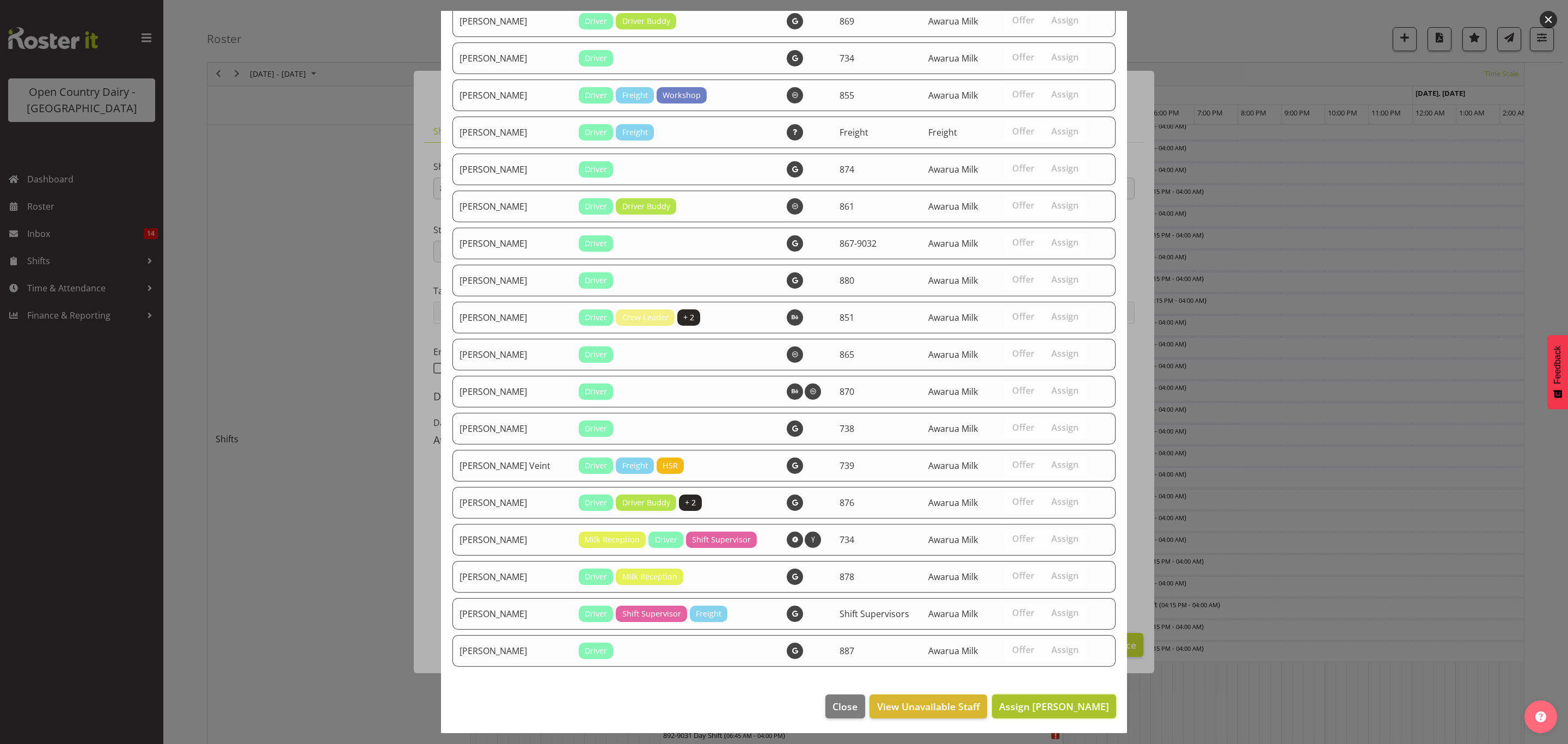
click at [1043, 700] on span "Assign [PERSON_NAME]" at bounding box center [1054, 706] width 110 height 14
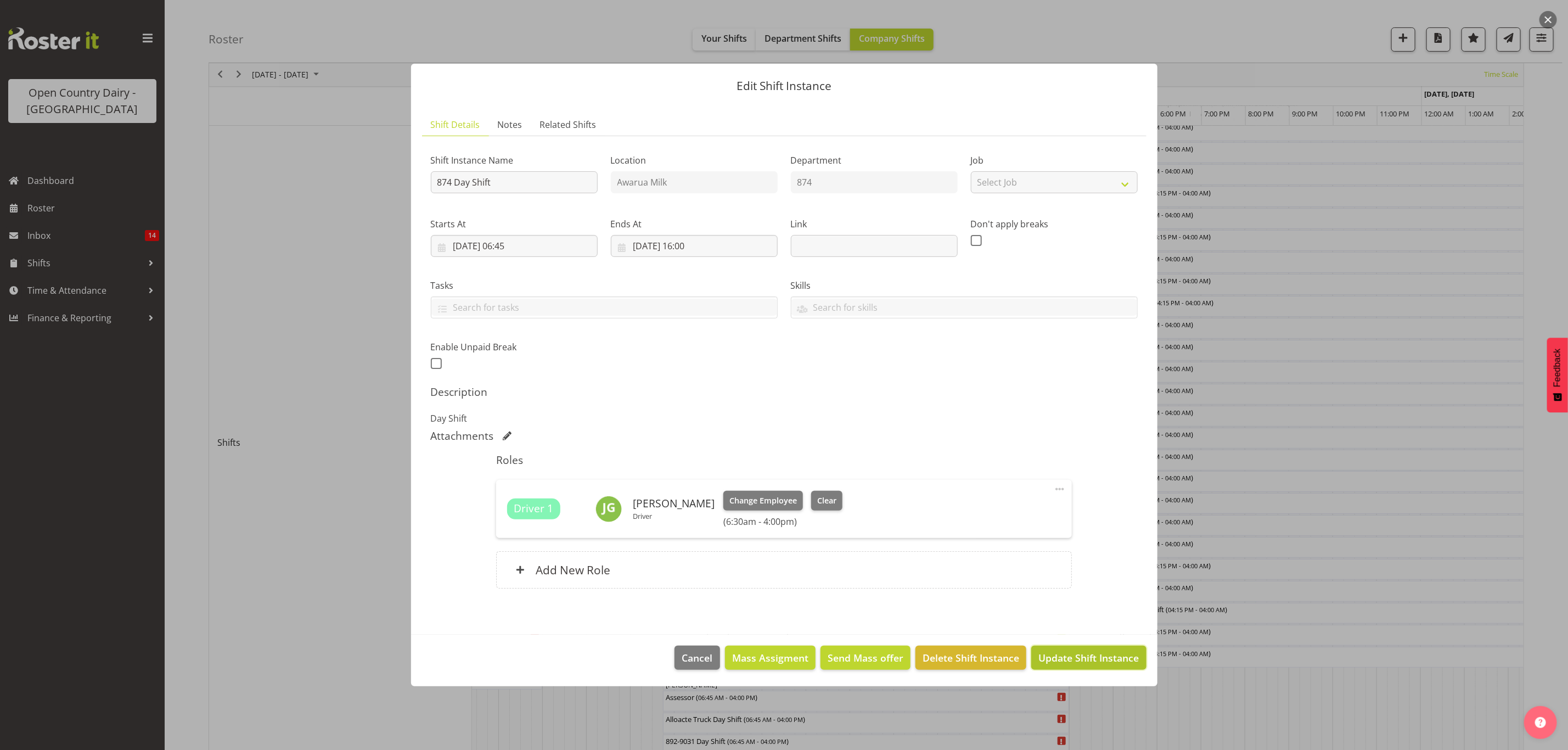
click at [1086, 663] on span "Update Shift Instance" at bounding box center [1088, 658] width 100 height 15
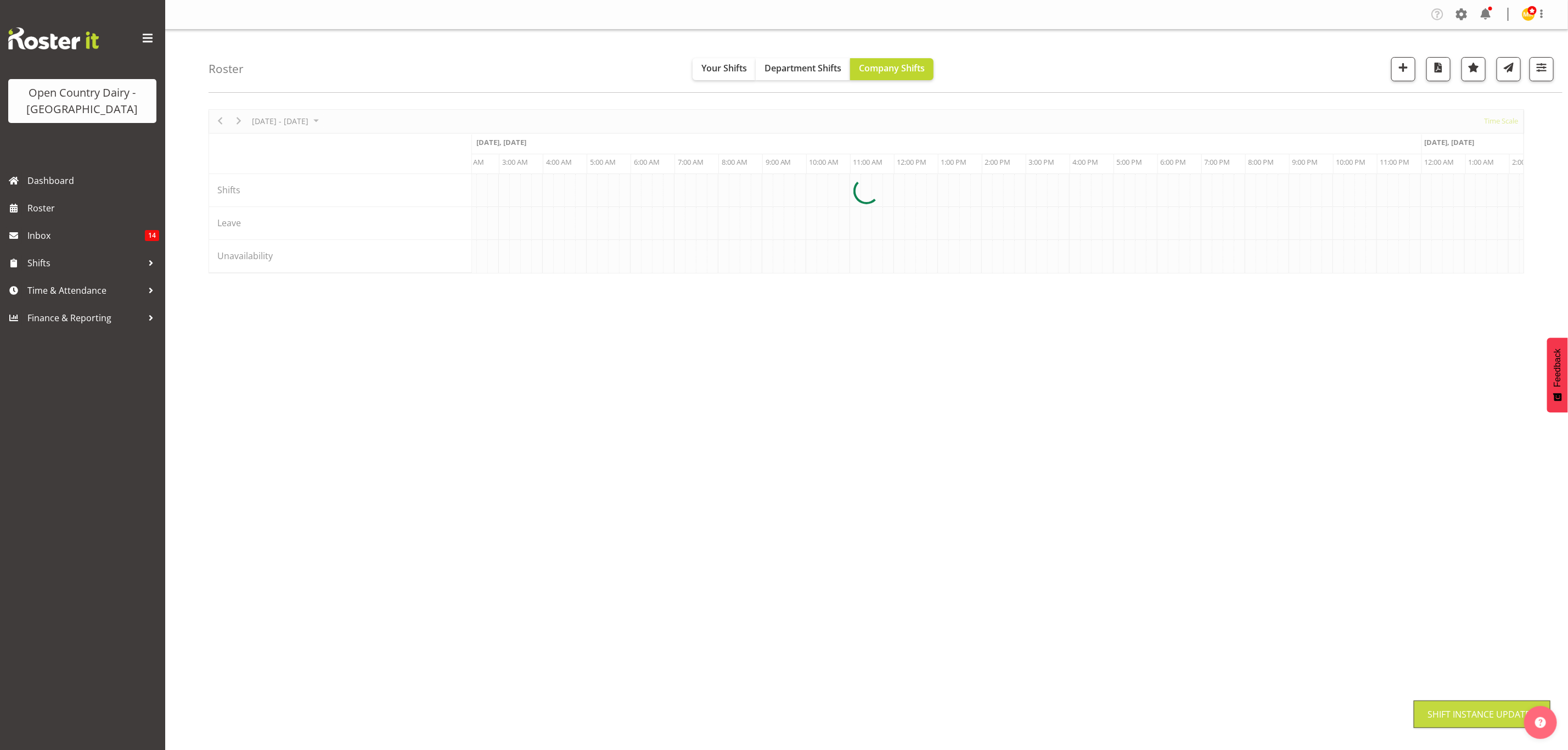
scroll to position [0, 0]
